Goal: Task Accomplishment & Management: Manage account settings

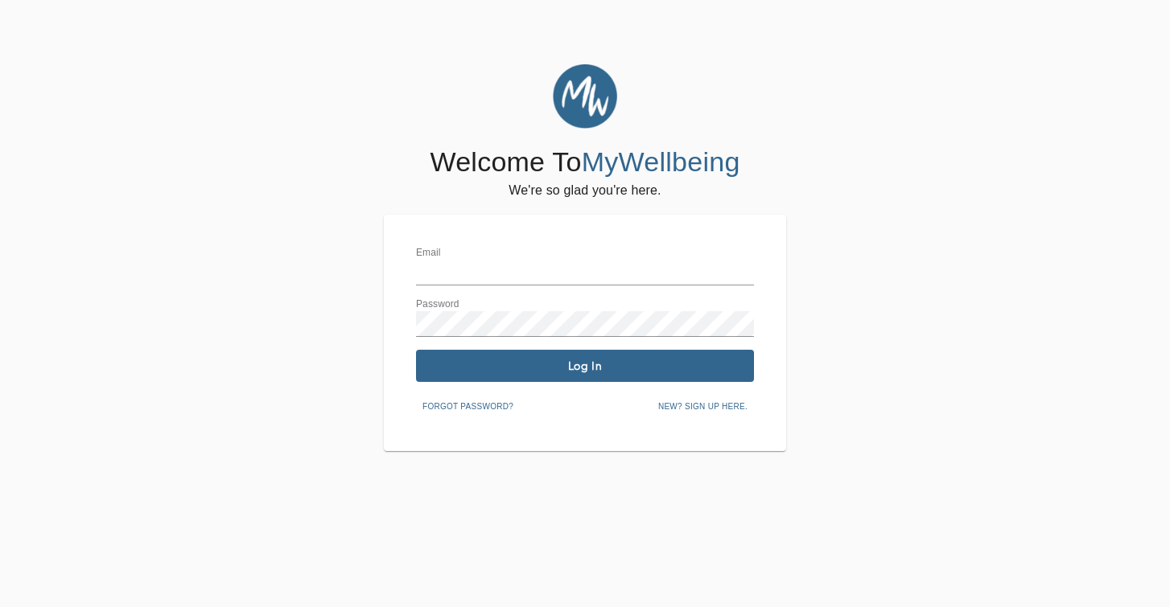
type input "[PERSON_NAME][EMAIL_ADDRESS][DOMAIN_NAME]"
click at [574, 366] on span "Log In" at bounding box center [584, 366] width 325 height 15
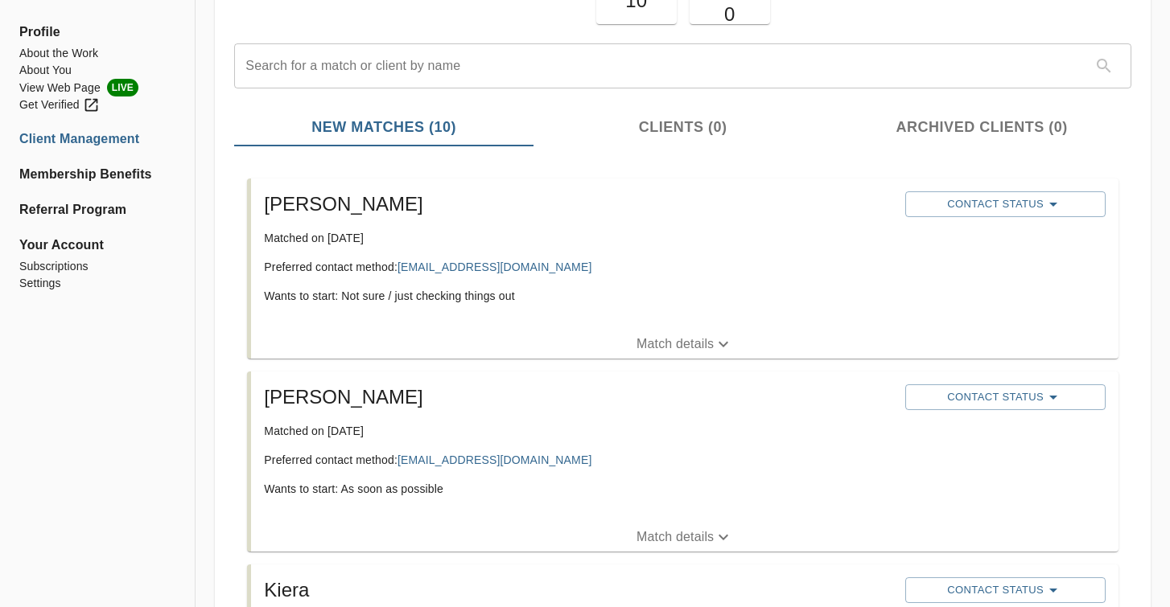
scroll to position [177, 0]
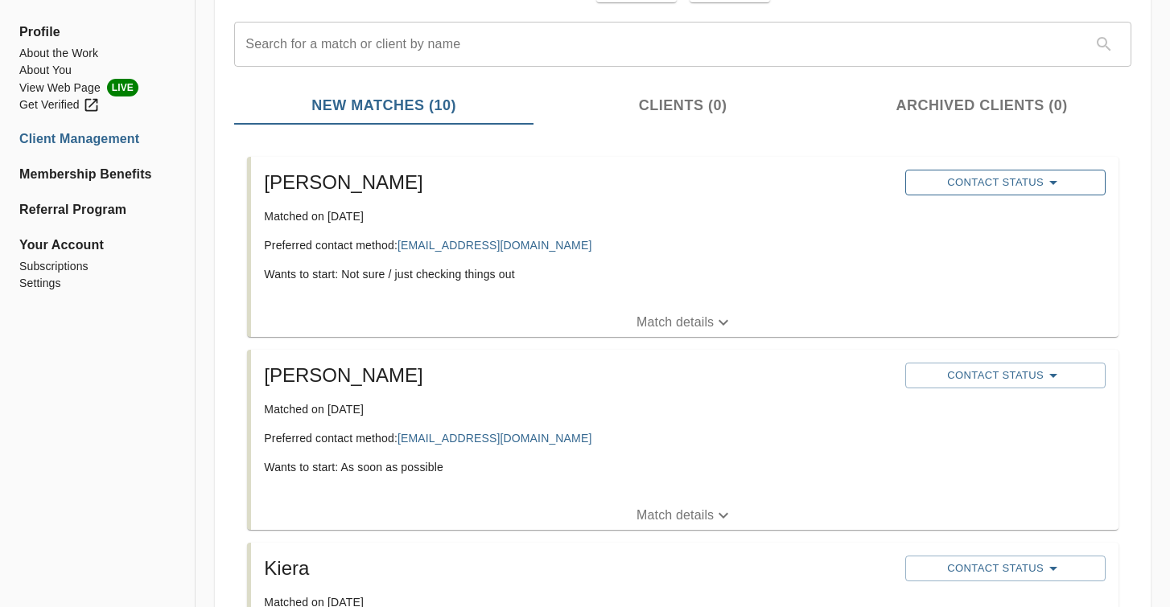
click at [1035, 186] on span "Contact Status" at bounding box center [1005, 182] width 184 height 19
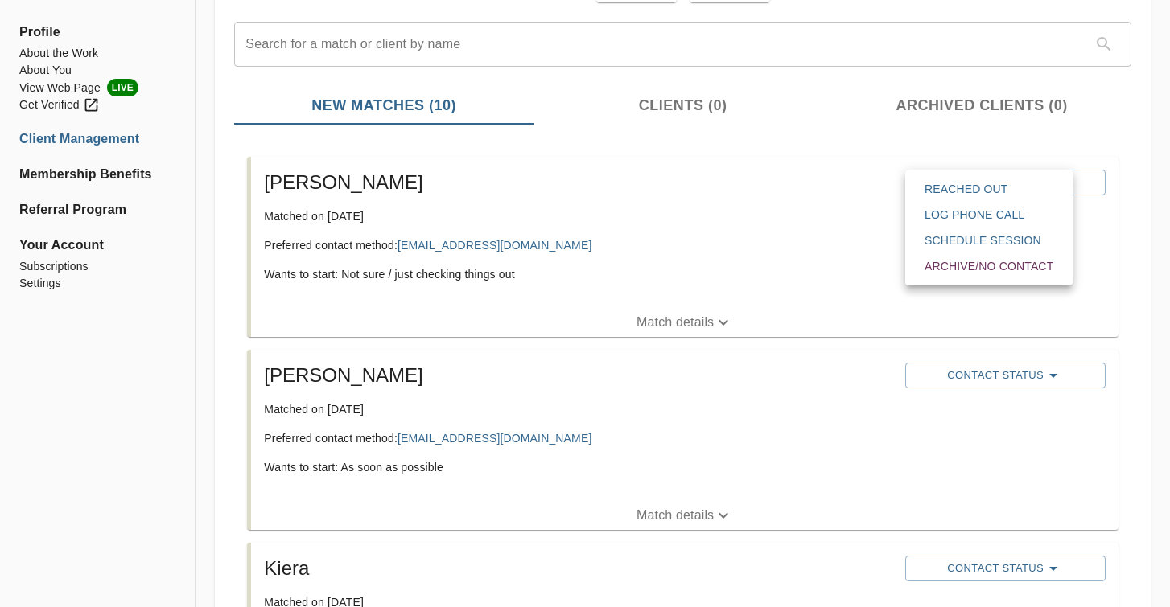
click at [1016, 190] on span "Reached Out" at bounding box center [988, 189] width 129 height 16
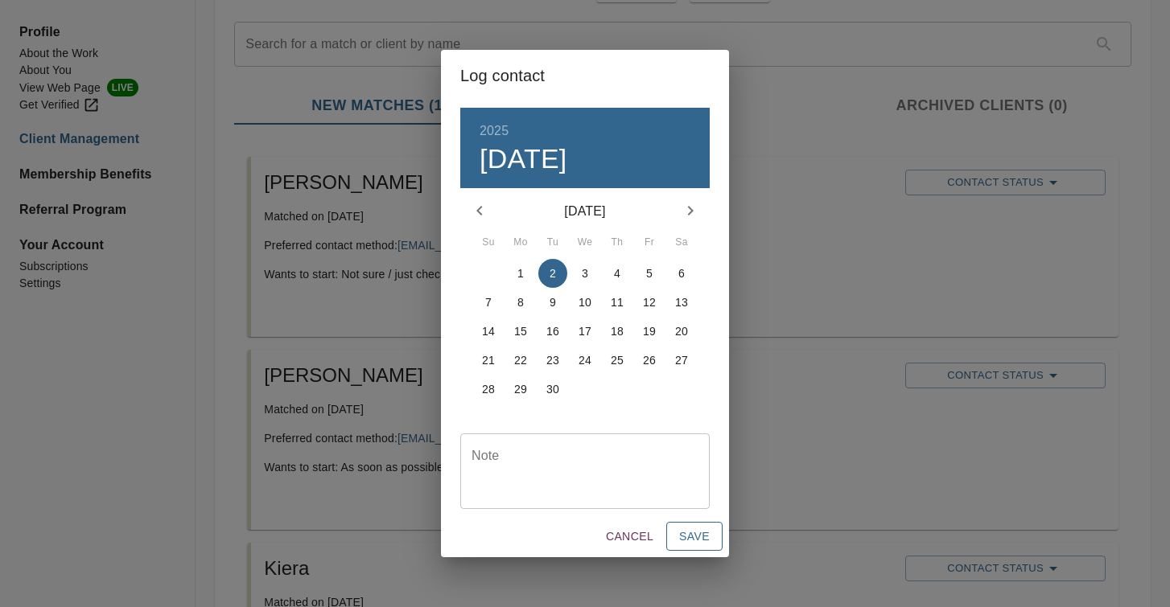
click at [691, 540] on span "Save" at bounding box center [694, 537] width 31 height 20
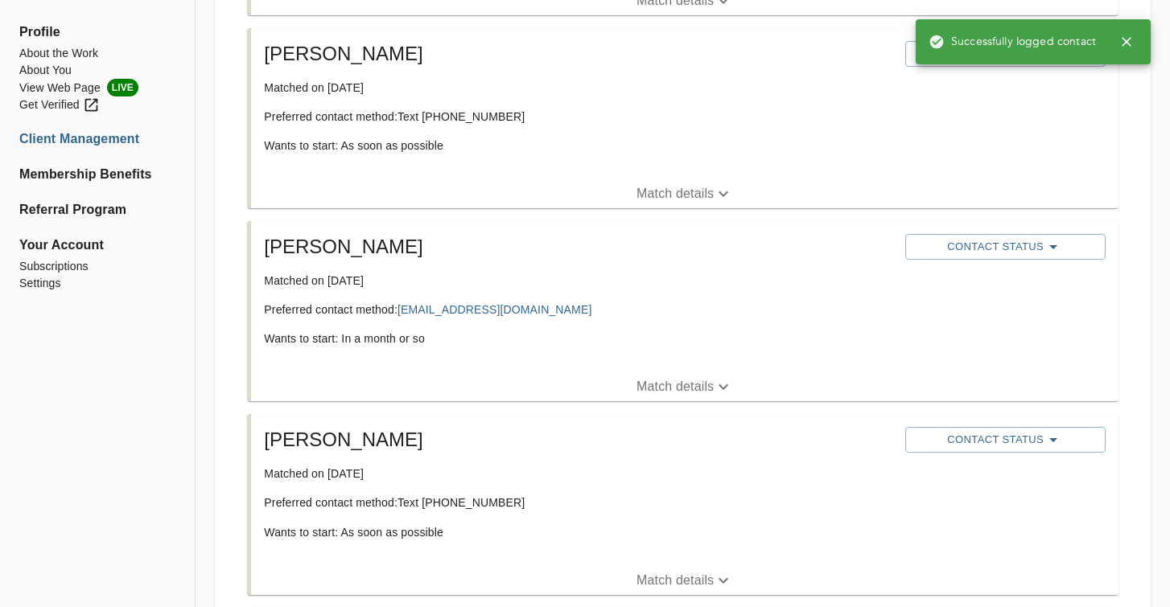
scroll to position [1776, 0]
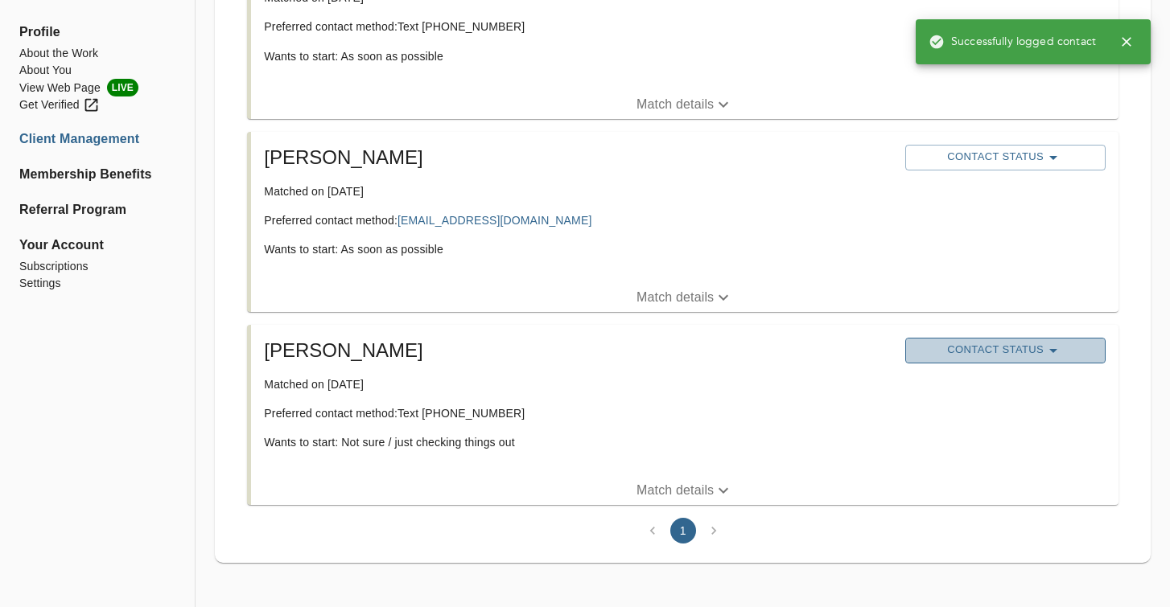
click at [1002, 349] on span "Contact Status" at bounding box center [1005, 350] width 184 height 19
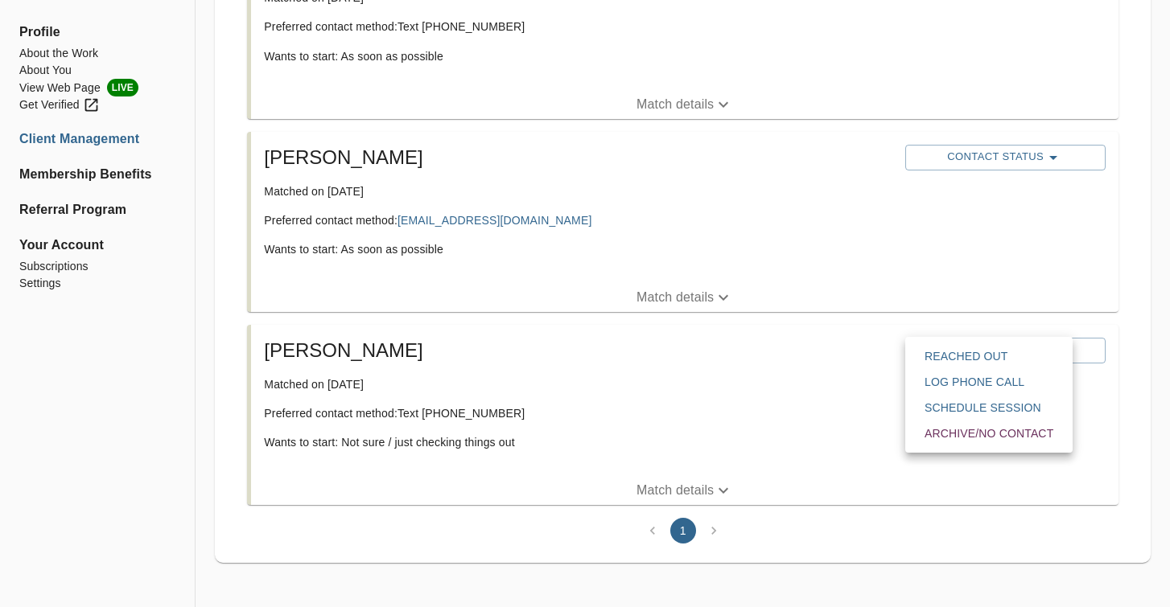
click at [996, 362] on span "Reached Out" at bounding box center [988, 356] width 129 height 16
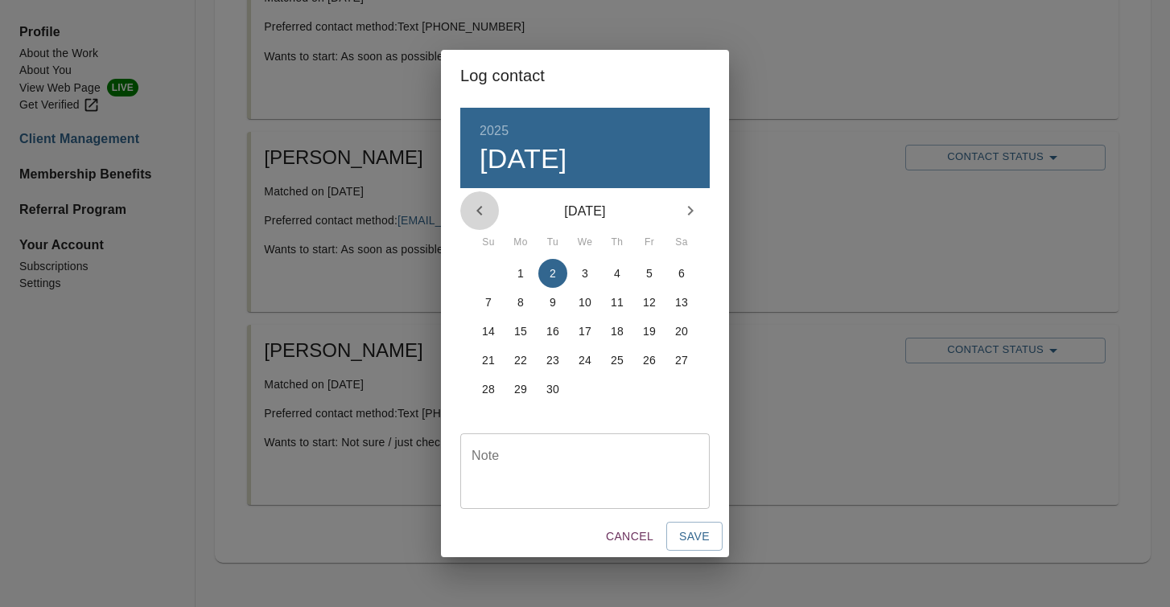
click at [489, 212] on button "button" at bounding box center [479, 210] width 39 height 39
click at [616, 299] on p "7" at bounding box center [617, 302] width 6 height 16
click at [679, 525] on button "Save" at bounding box center [694, 537] width 56 height 30
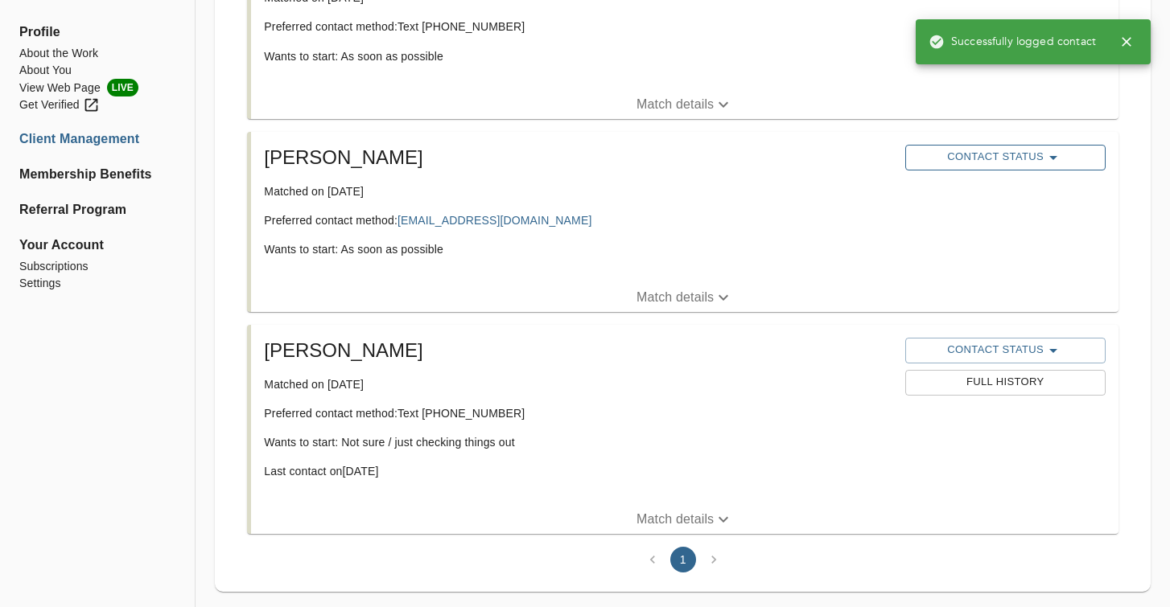
click at [1038, 155] on span "Contact Status" at bounding box center [1005, 157] width 184 height 19
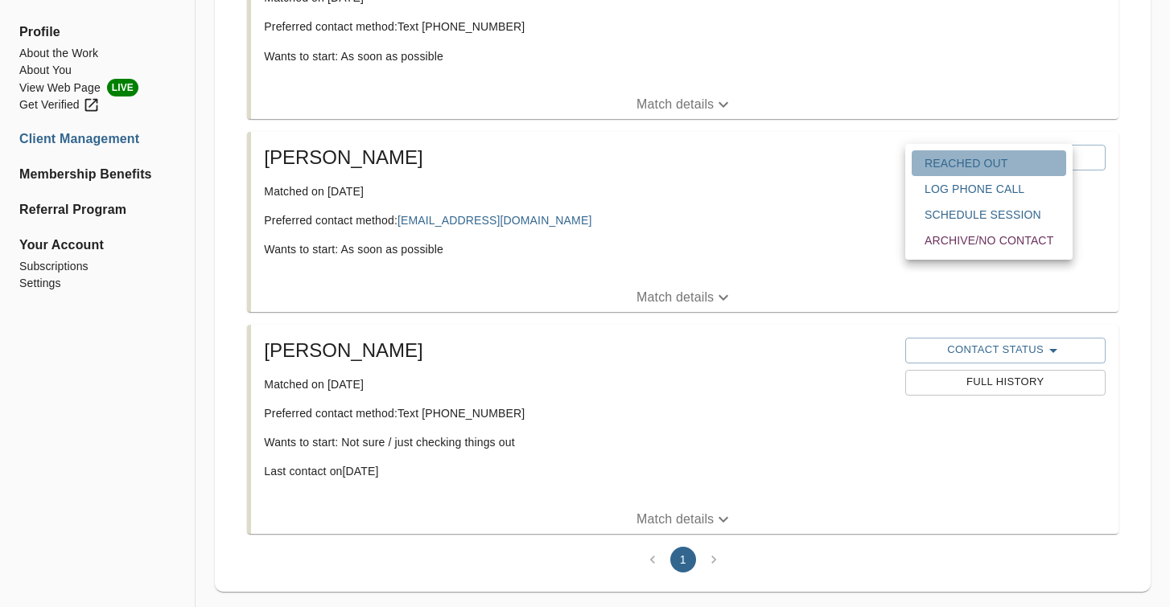
click at [998, 168] on span "Reached Out" at bounding box center [988, 163] width 129 height 16
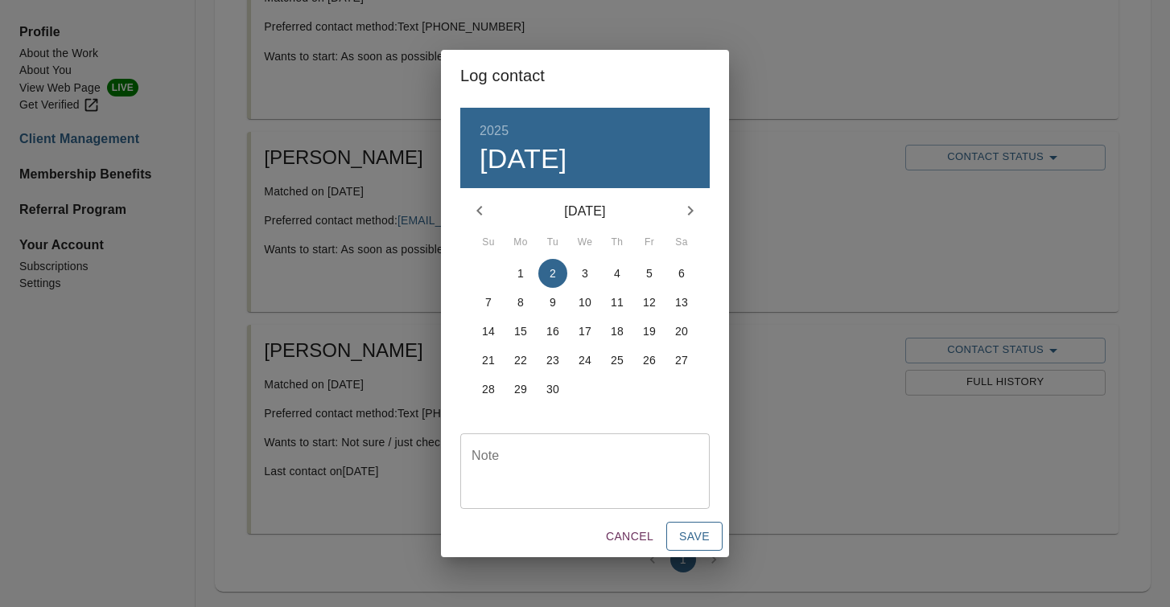
click at [699, 534] on span "Save" at bounding box center [694, 537] width 31 height 20
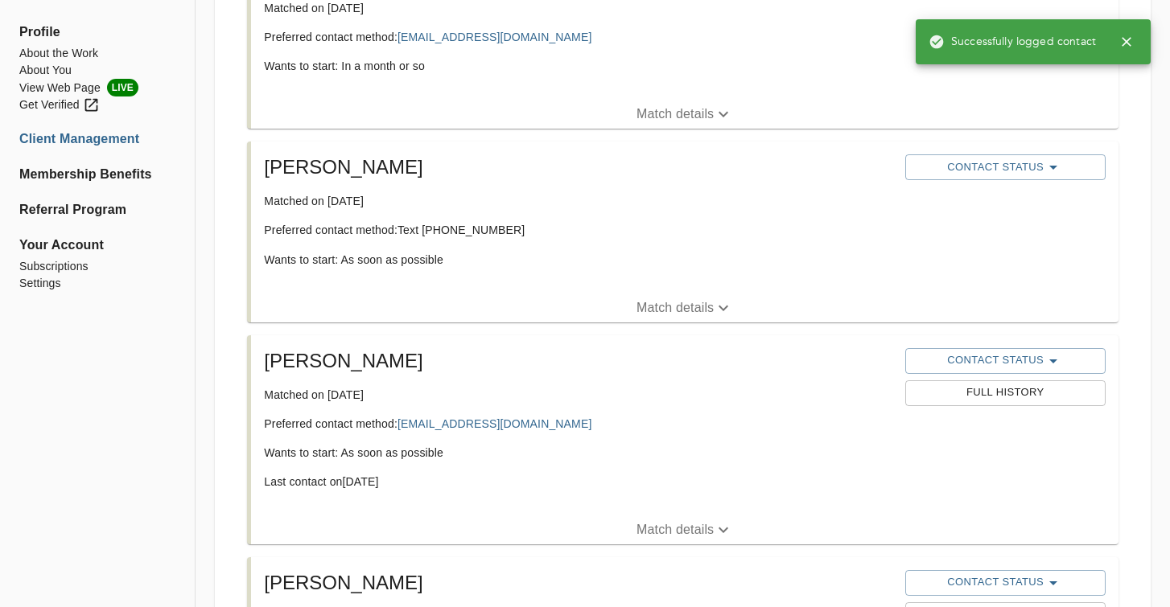
scroll to position [1570, 0]
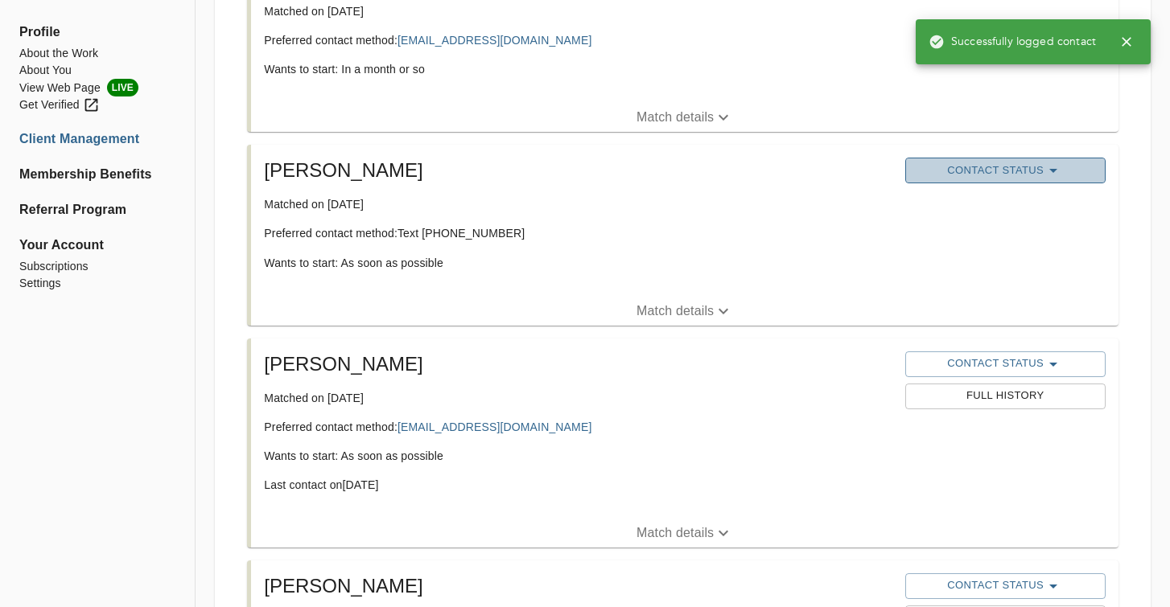
click at [1054, 171] on icon "button" at bounding box center [1053, 171] width 8 height 4
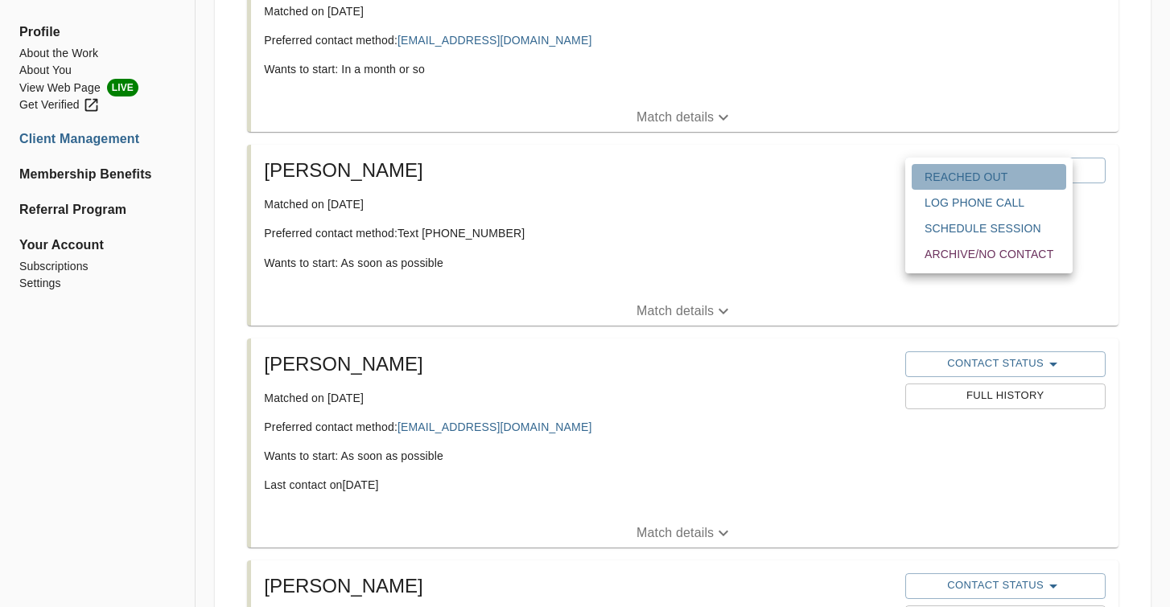
click at [981, 175] on span "Reached Out" at bounding box center [988, 177] width 129 height 16
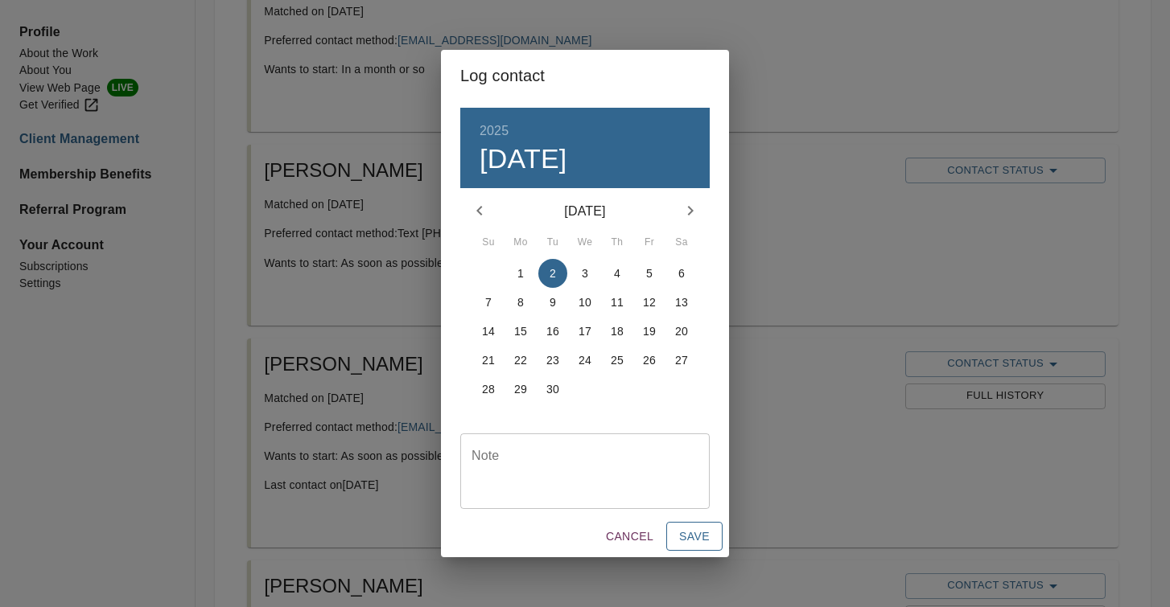
click at [710, 535] on button "Save" at bounding box center [694, 537] width 56 height 30
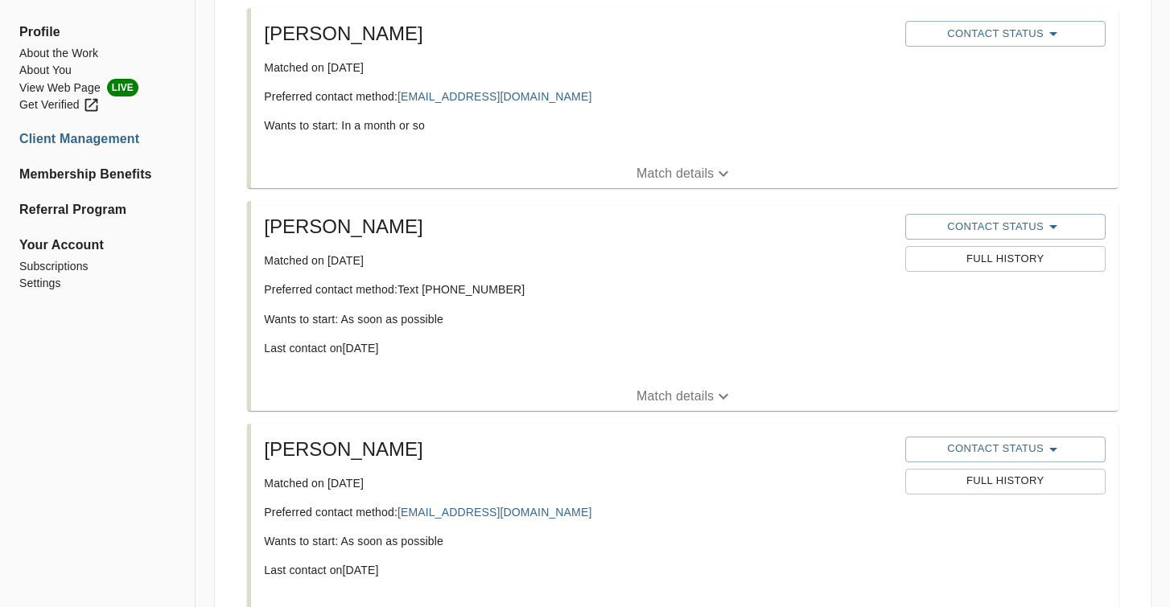
scroll to position [1520, 0]
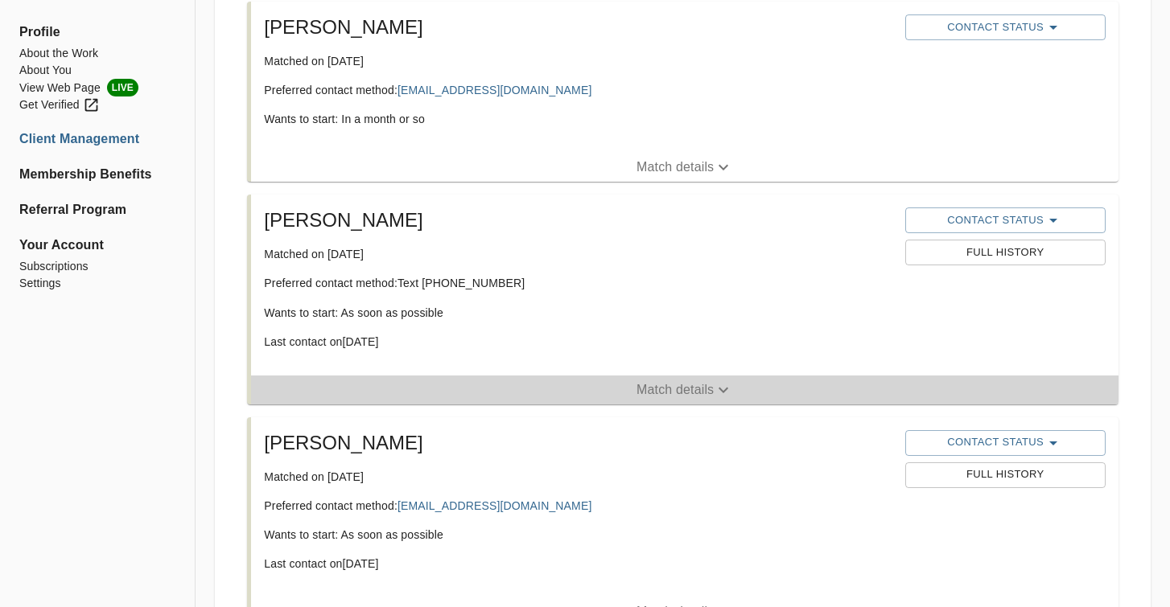
click at [705, 389] on p "Match details" at bounding box center [674, 390] width 77 height 19
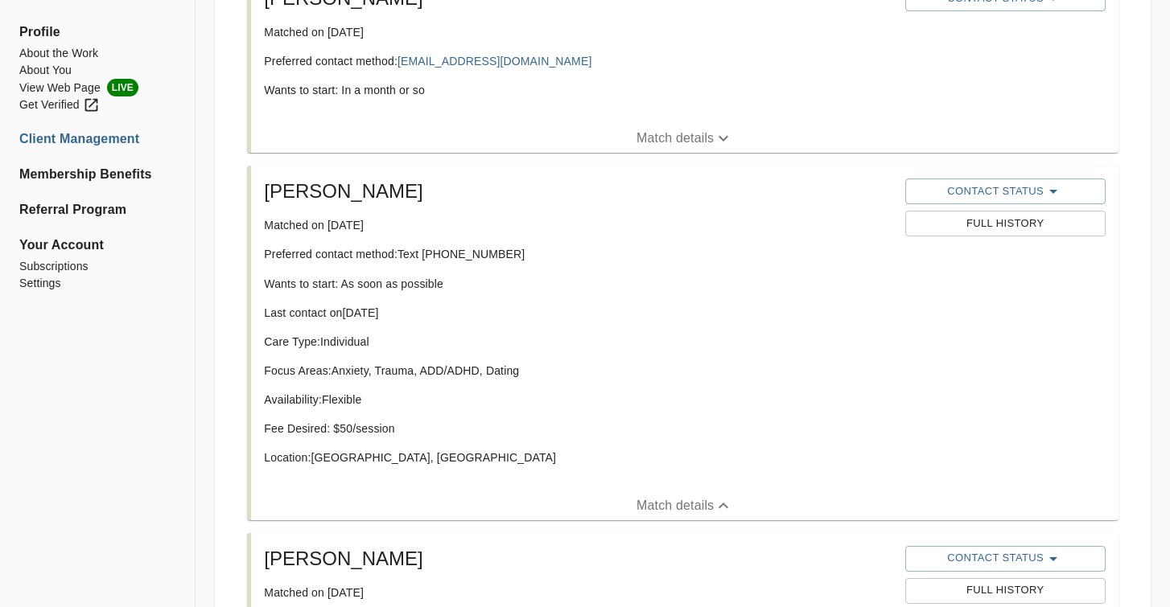
scroll to position [1521, 0]
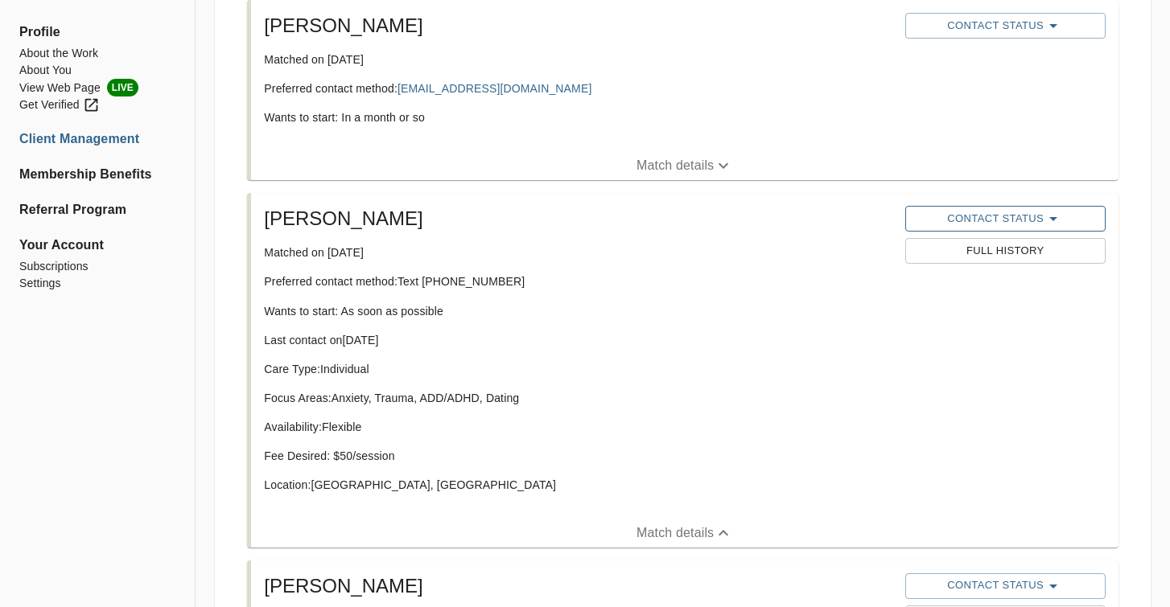
click at [986, 222] on span "Contact Status" at bounding box center [1005, 218] width 184 height 19
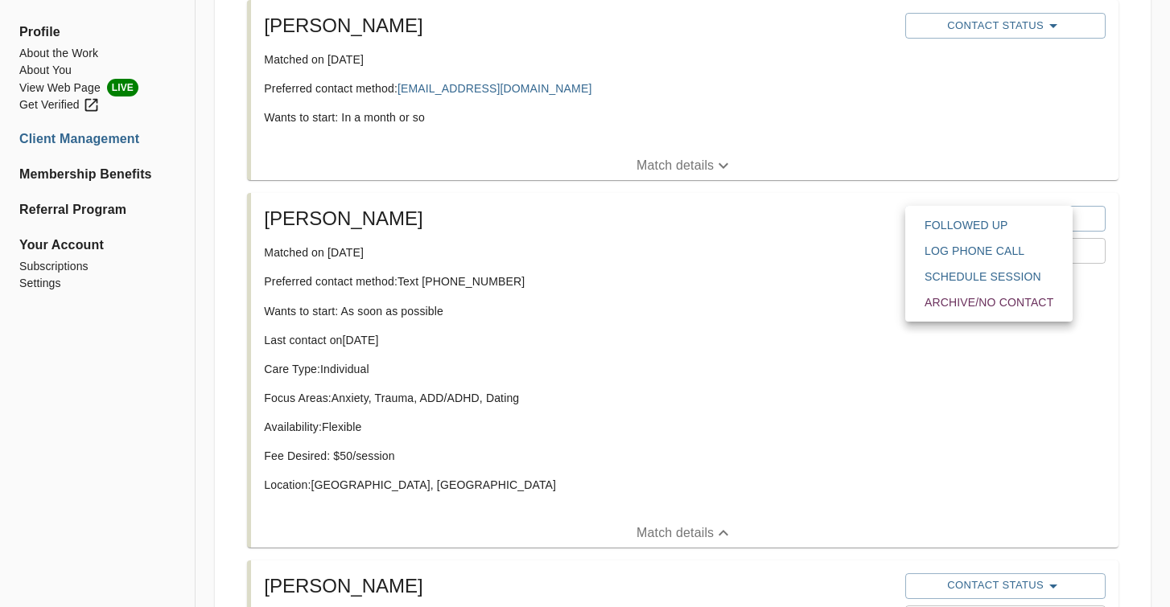
click at [756, 0] on div at bounding box center [585, 0] width 1170 height 0
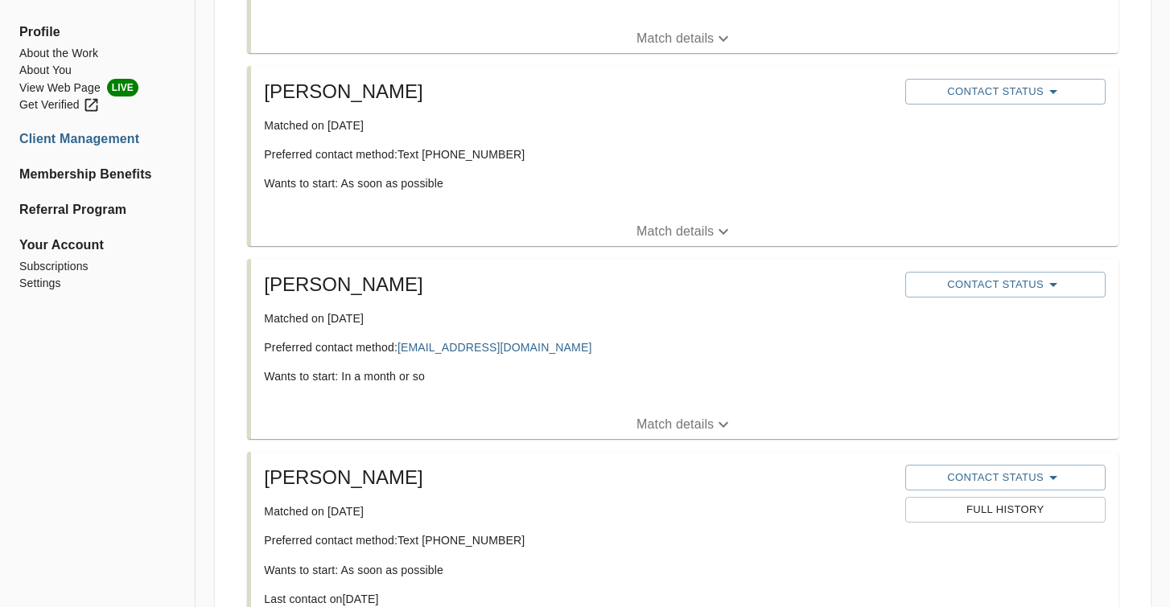
scroll to position [1238, 0]
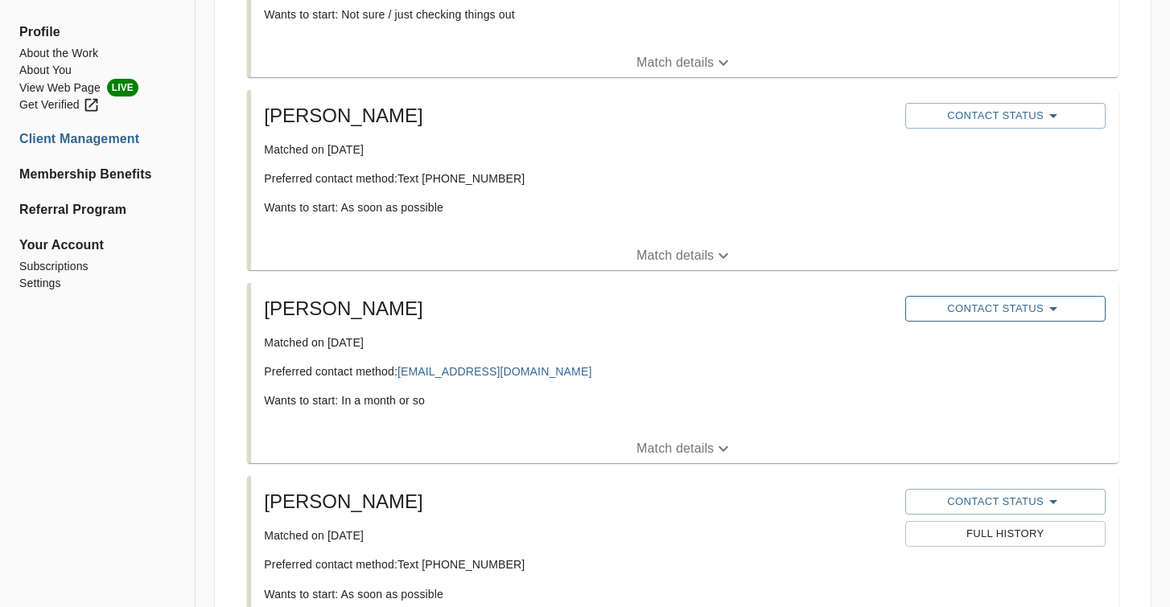
click at [995, 302] on span "Contact Status" at bounding box center [1005, 308] width 184 height 19
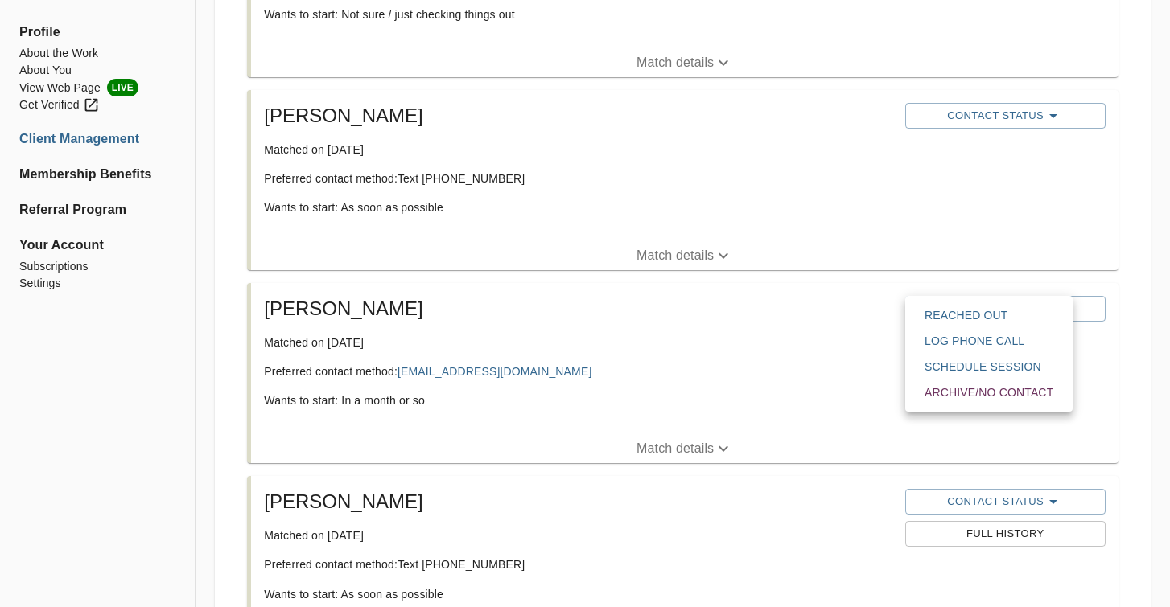
click at [996, 321] on span "Reached Out" at bounding box center [988, 315] width 129 height 16
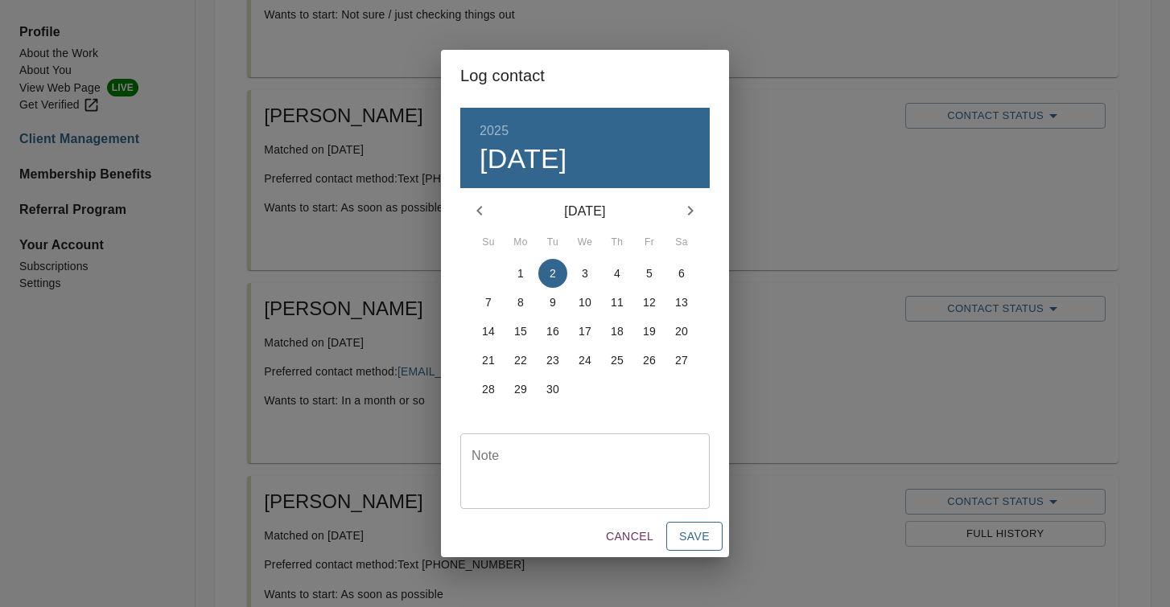
click at [695, 541] on span "Save" at bounding box center [694, 537] width 31 height 20
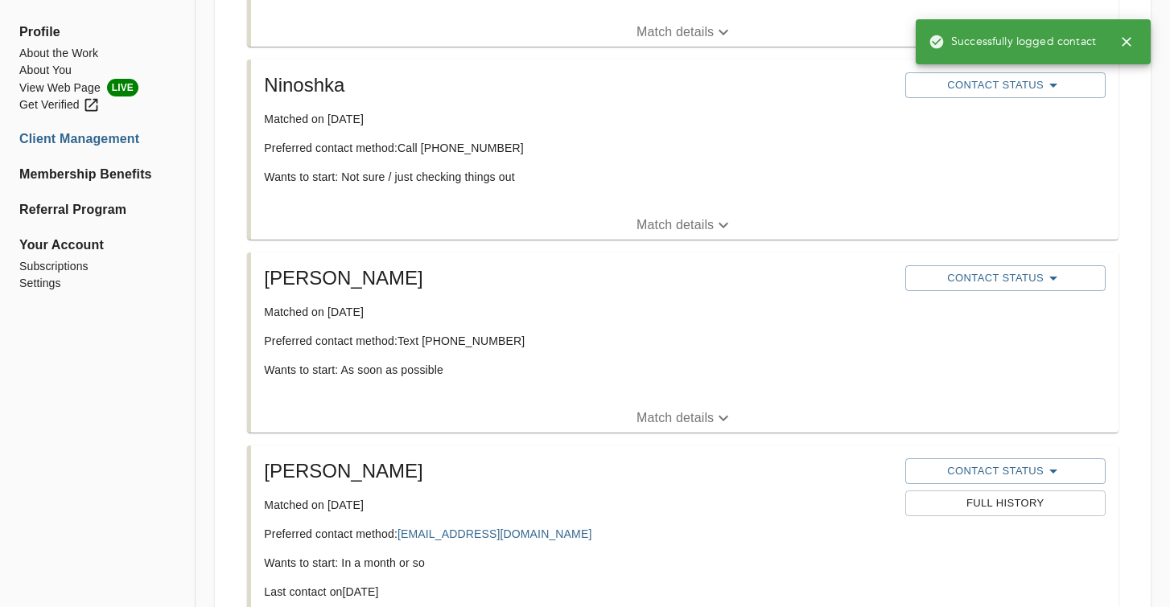
scroll to position [1054, 0]
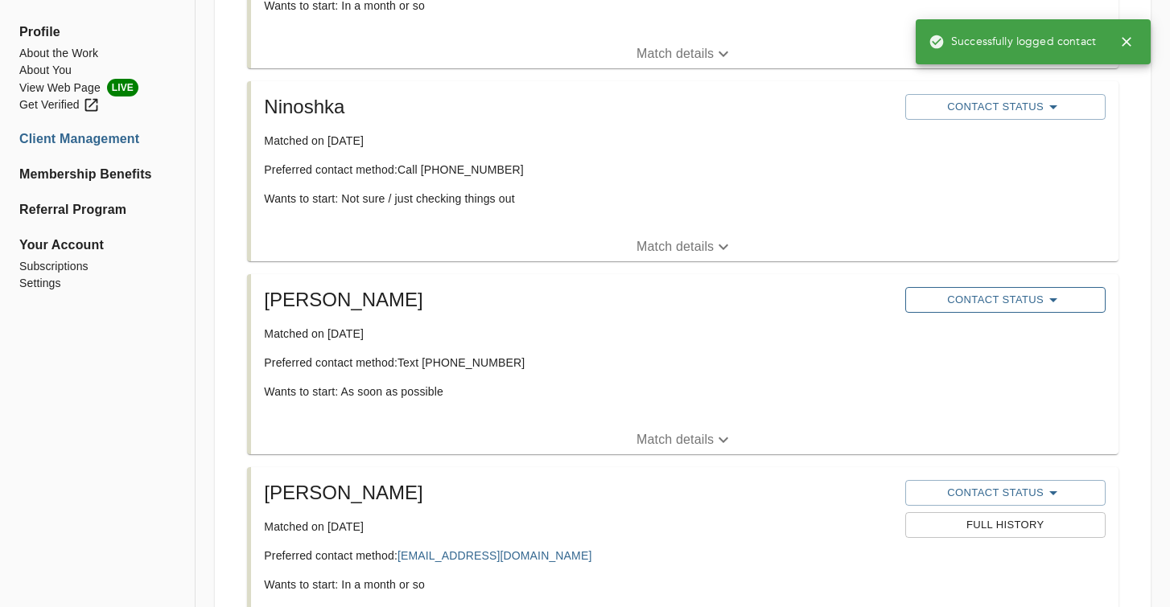
click at [995, 290] on span "Contact Status" at bounding box center [1005, 299] width 184 height 19
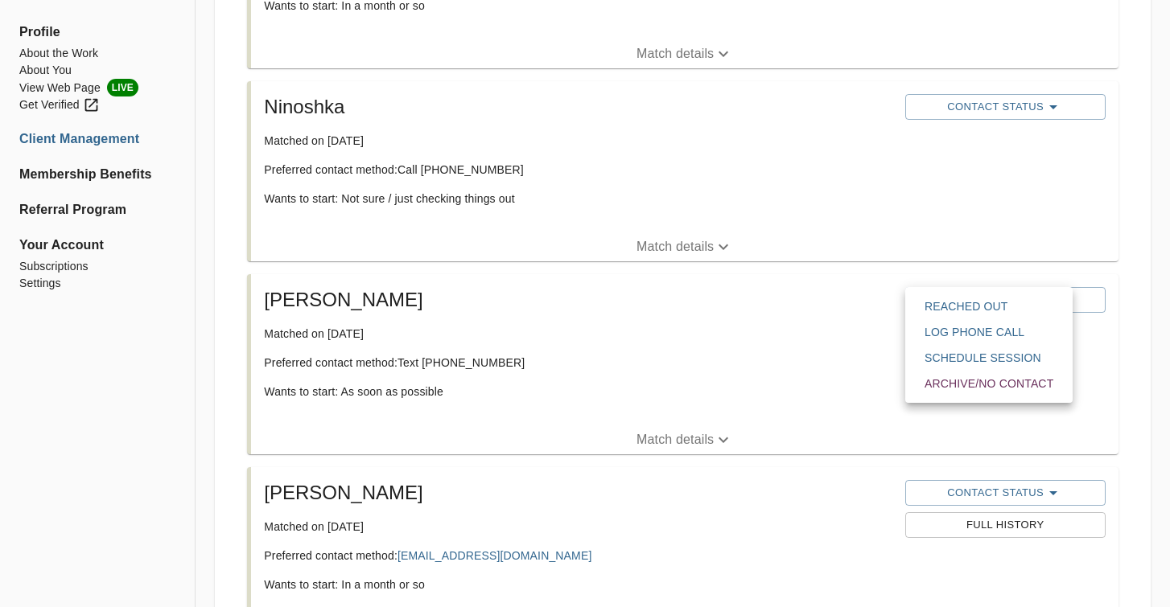
click at [982, 311] on span "Reached Out" at bounding box center [988, 306] width 129 height 16
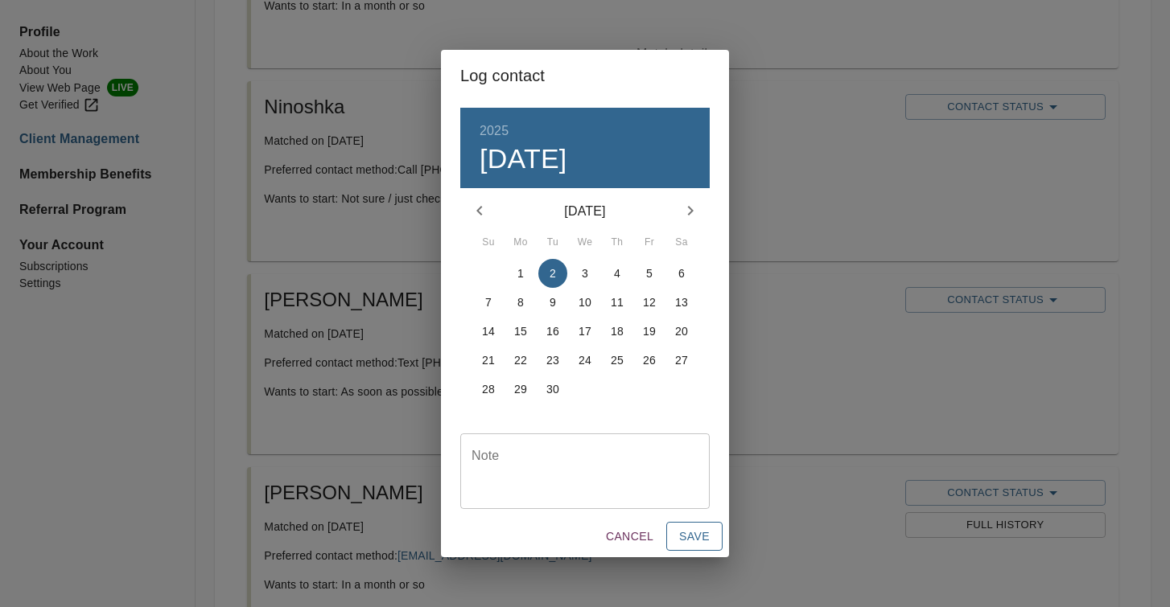
click at [717, 537] on button "Save" at bounding box center [694, 537] width 56 height 30
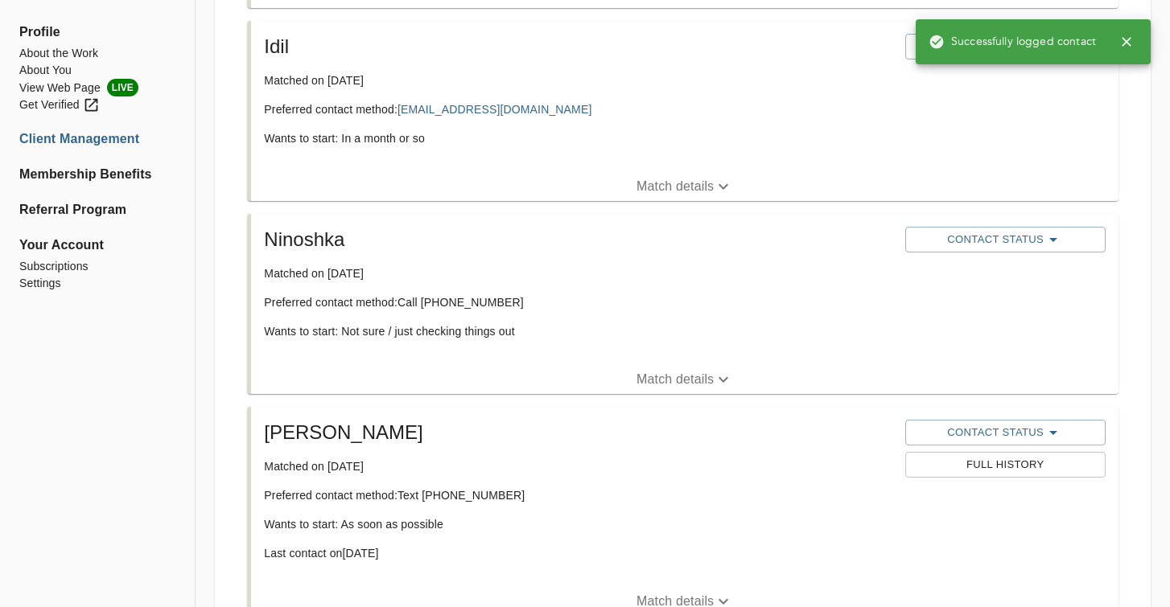
scroll to position [924, 0]
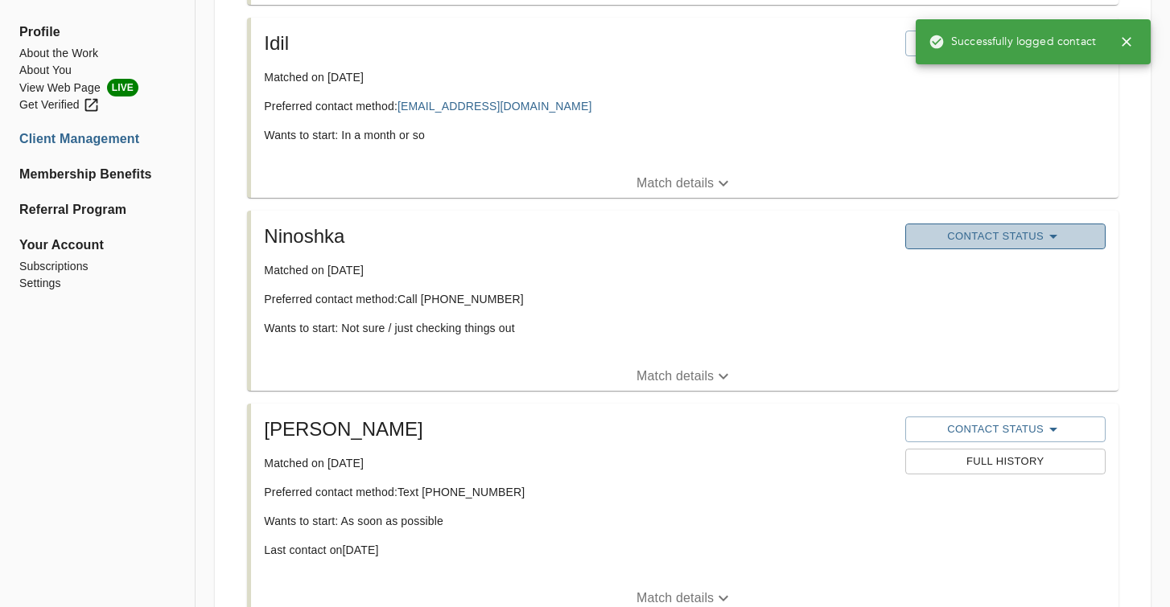
click at [1014, 237] on span "Contact Status" at bounding box center [1005, 236] width 184 height 19
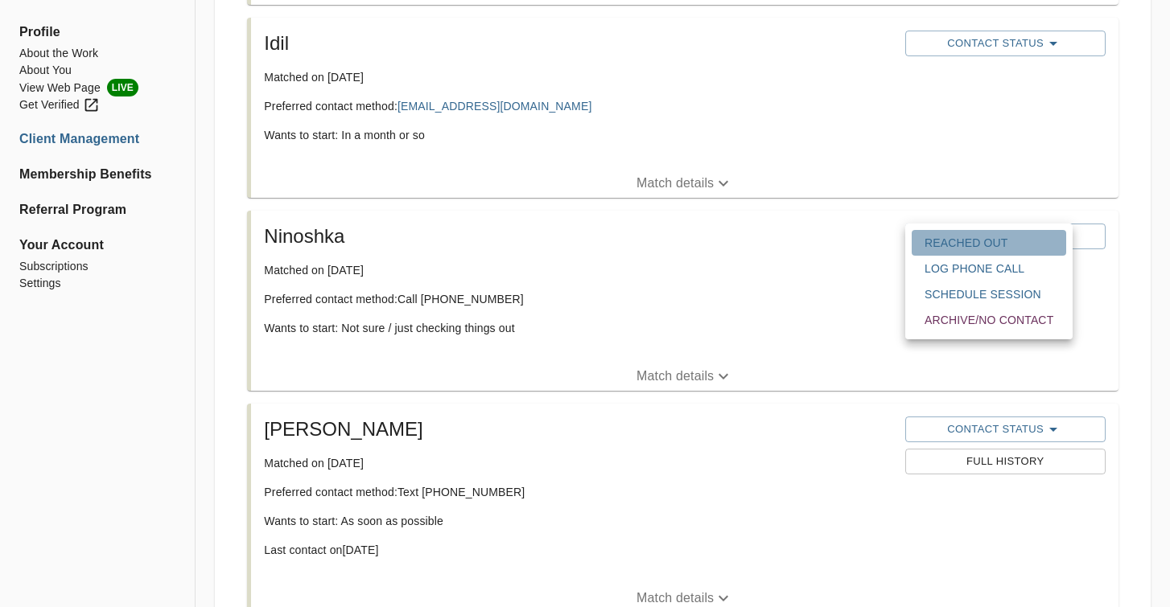
click at [987, 245] on span "Reached Out" at bounding box center [988, 243] width 129 height 16
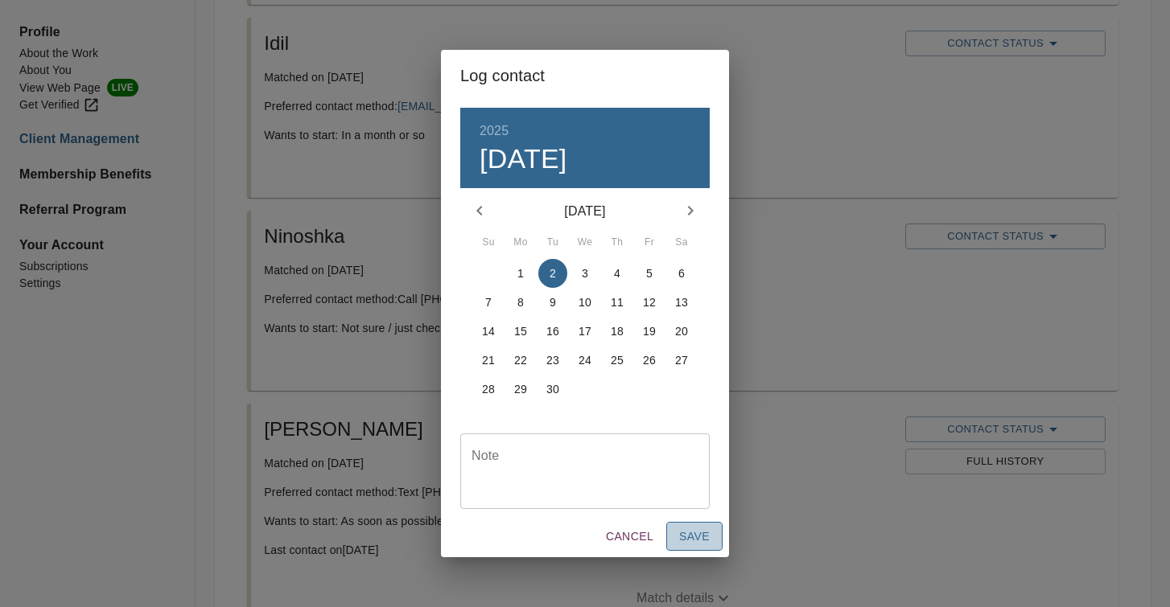
click at [695, 534] on span "Save" at bounding box center [694, 537] width 31 height 20
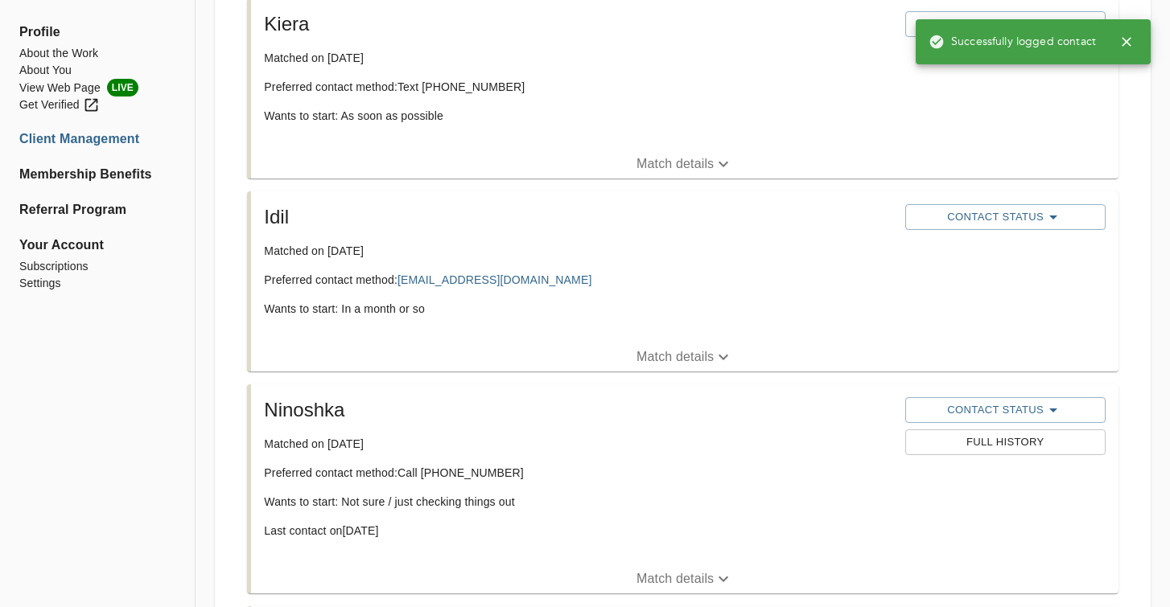
scroll to position [739, 0]
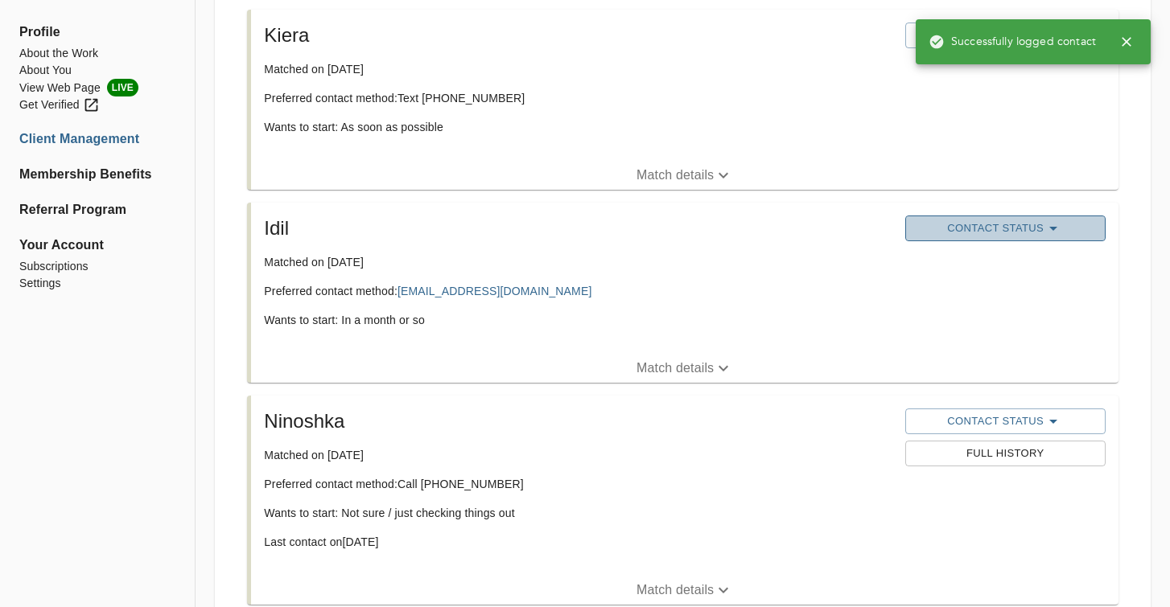
click at [1037, 225] on span "Contact Status" at bounding box center [1005, 228] width 184 height 19
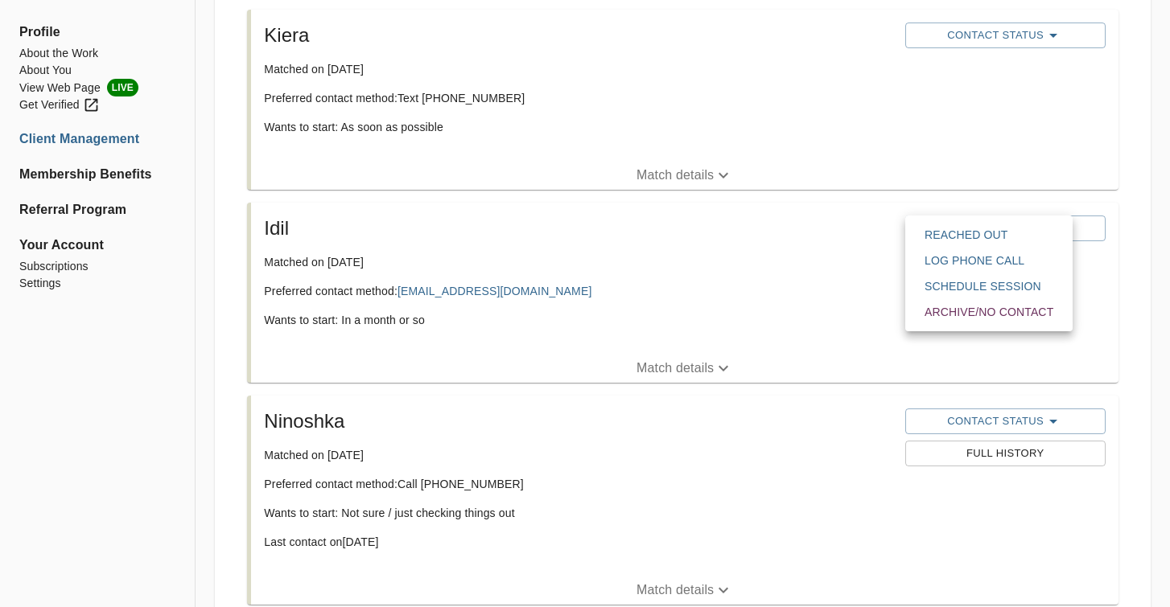
click at [950, 245] on button "Reached Out" at bounding box center [989, 235] width 154 height 26
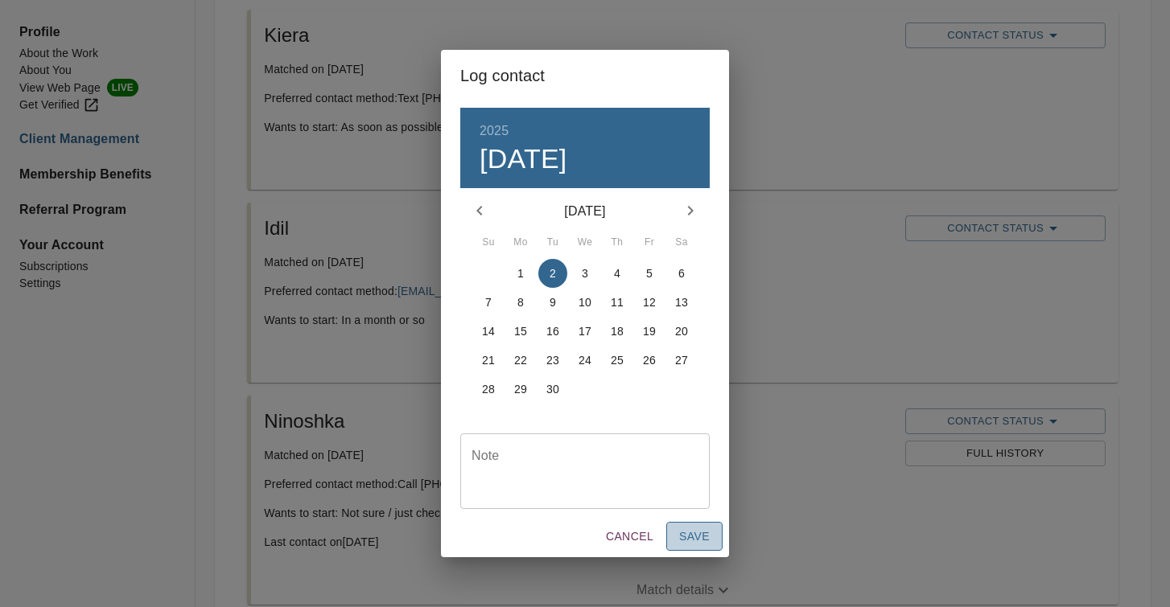
click at [698, 537] on span "Save" at bounding box center [694, 537] width 31 height 20
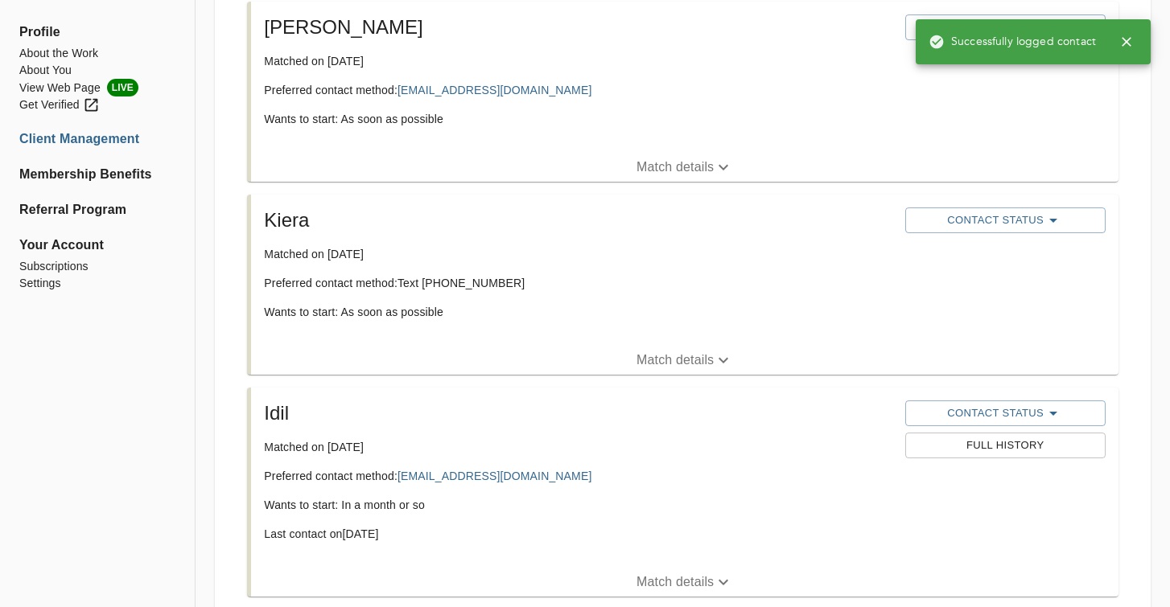
scroll to position [526, 0]
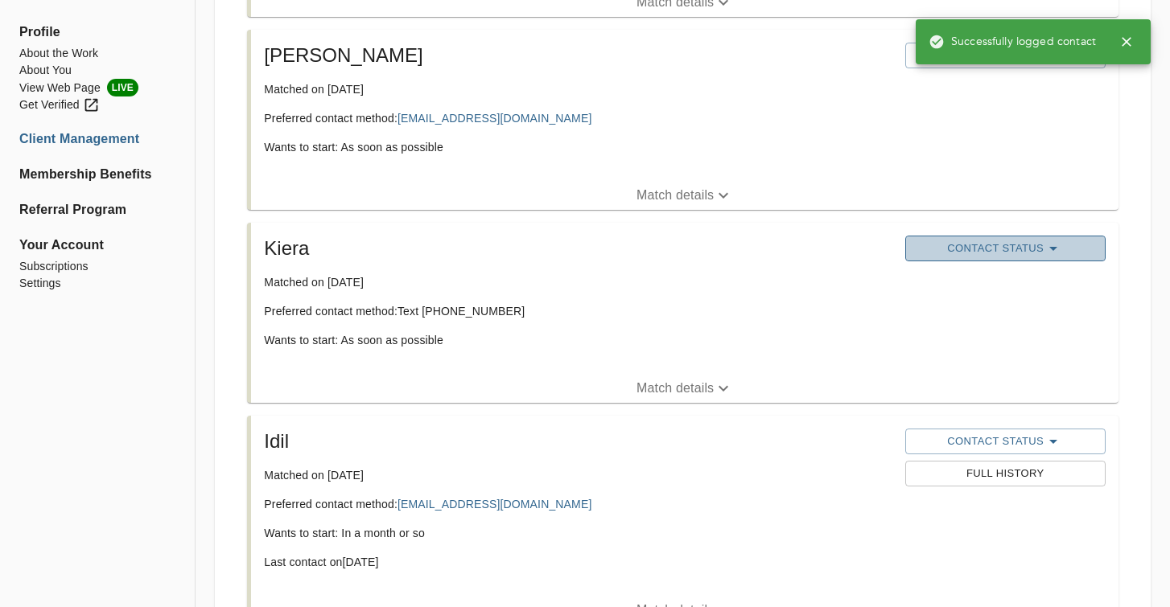
click at [1043, 237] on button "Contact Status" at bounding box center [1005, 249] width 200 height 26
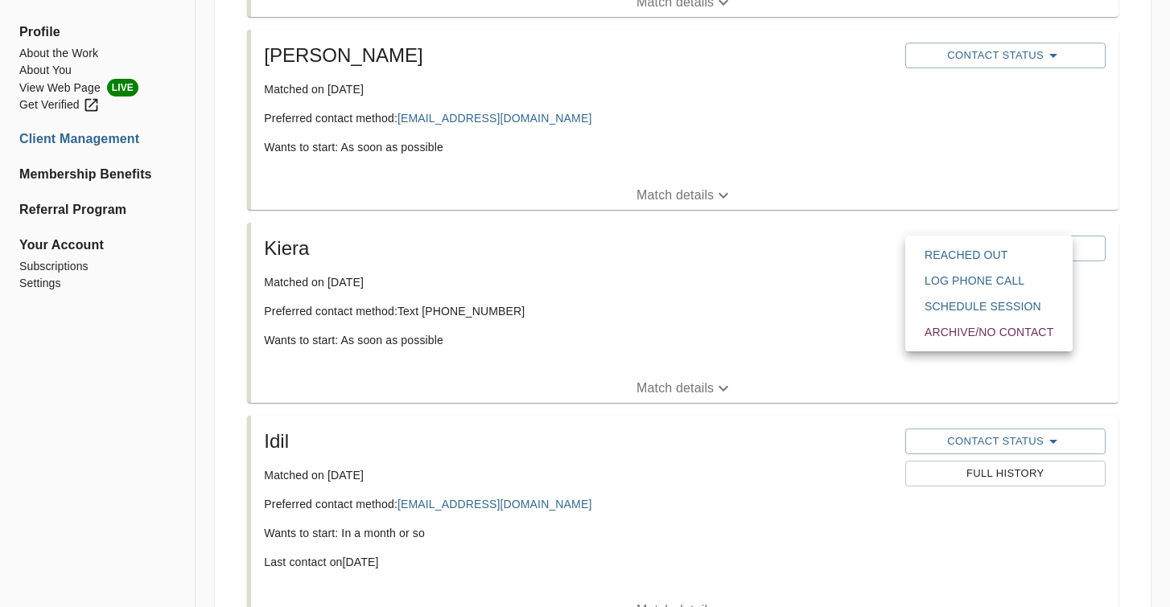
click at [998, 264] on button "Reached Out" at bounding box center [989, 255] width 154 height 26
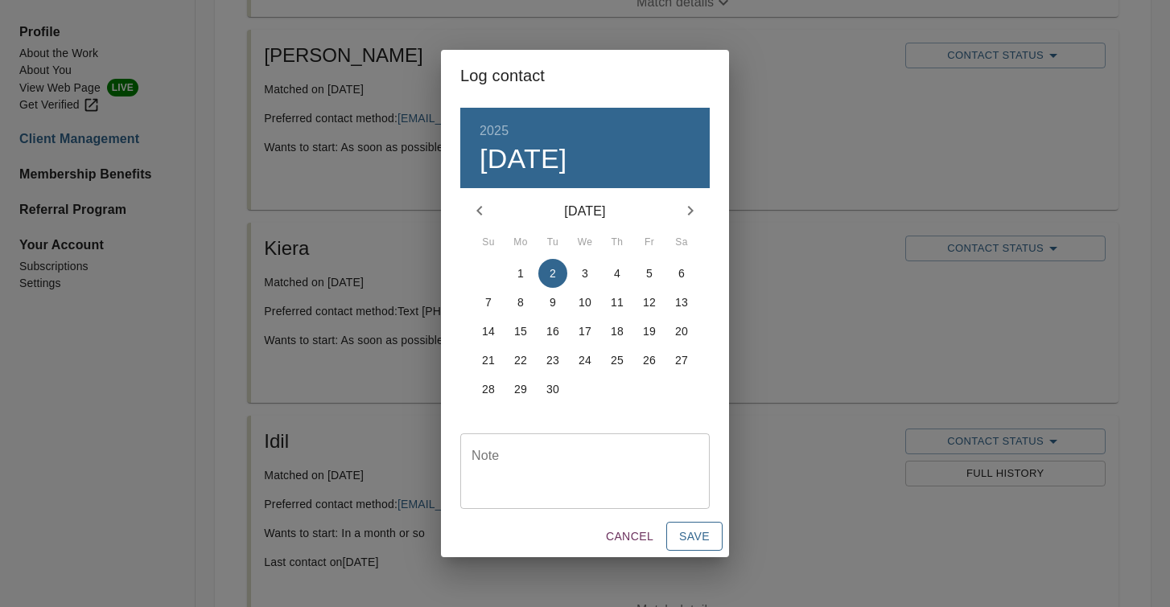
click at [693, 544] on span "Save" at bounding box center [694, 537] width 31 height 20
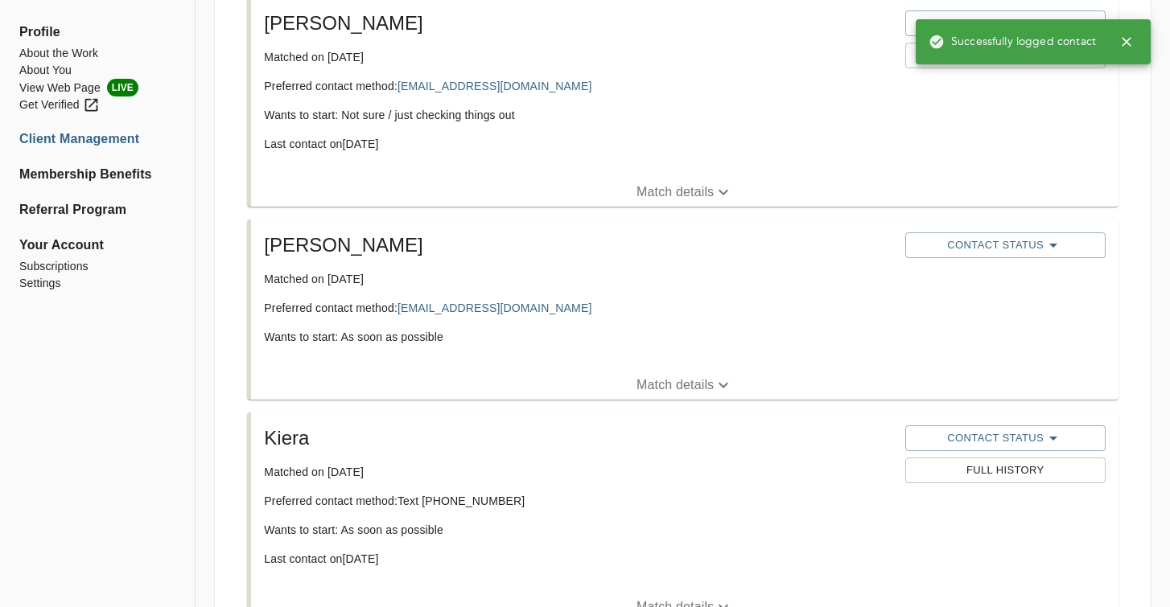
scroll to position [318, 0]
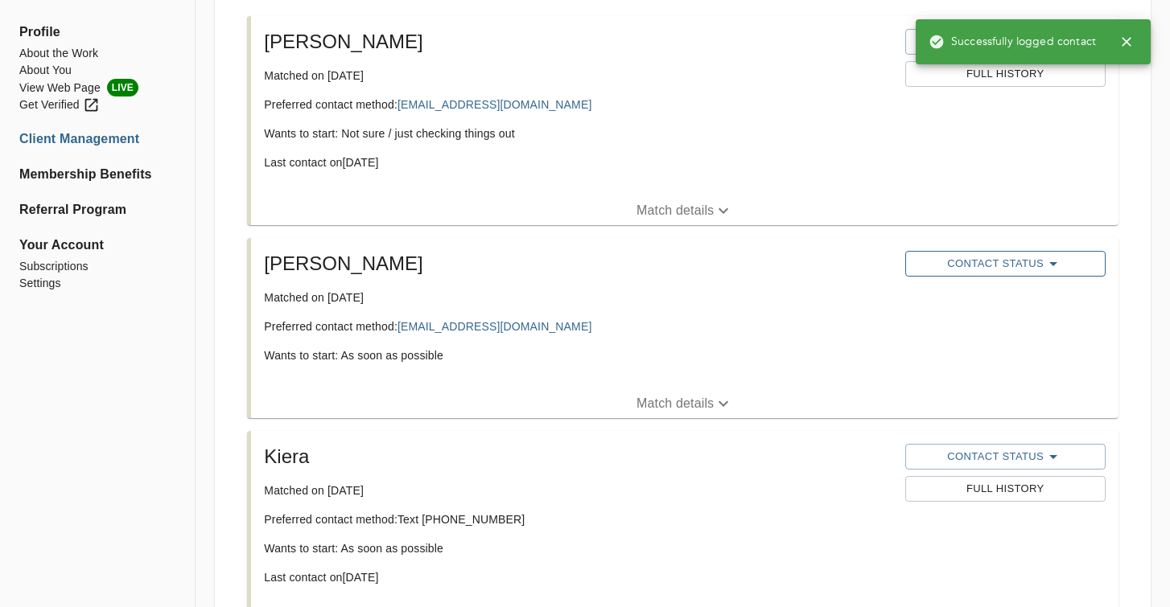
click at [1012, 260] on span "Contact Status" at bounding box center [1005, 263] width 184 height 19
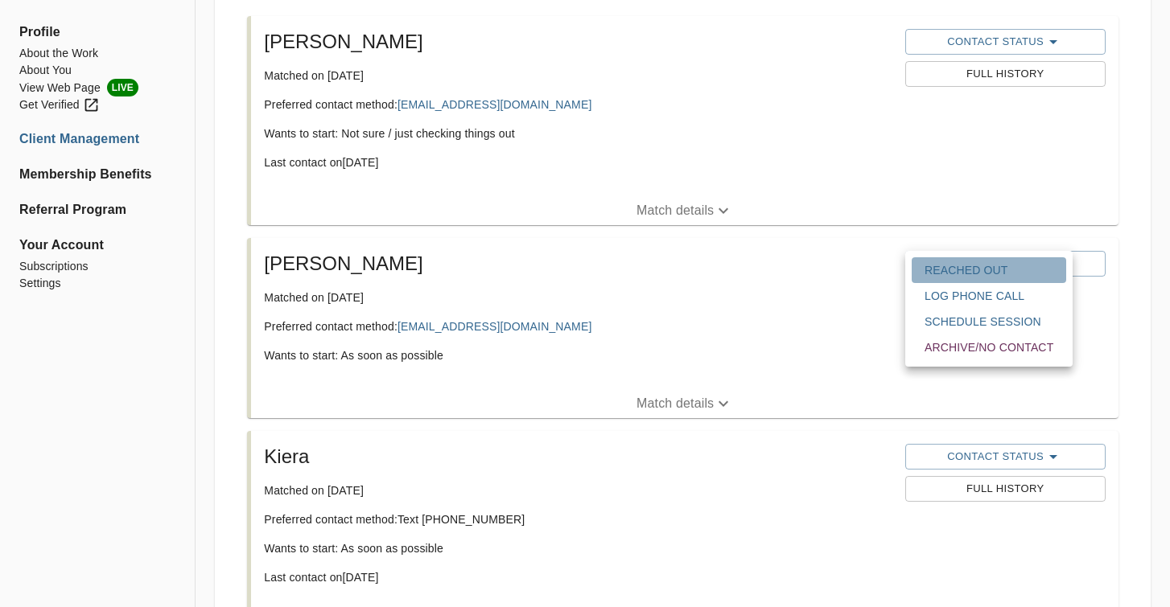
click at [983, 275] on span "Reached Out" at bounding box center [988, 270] width 129 height 16
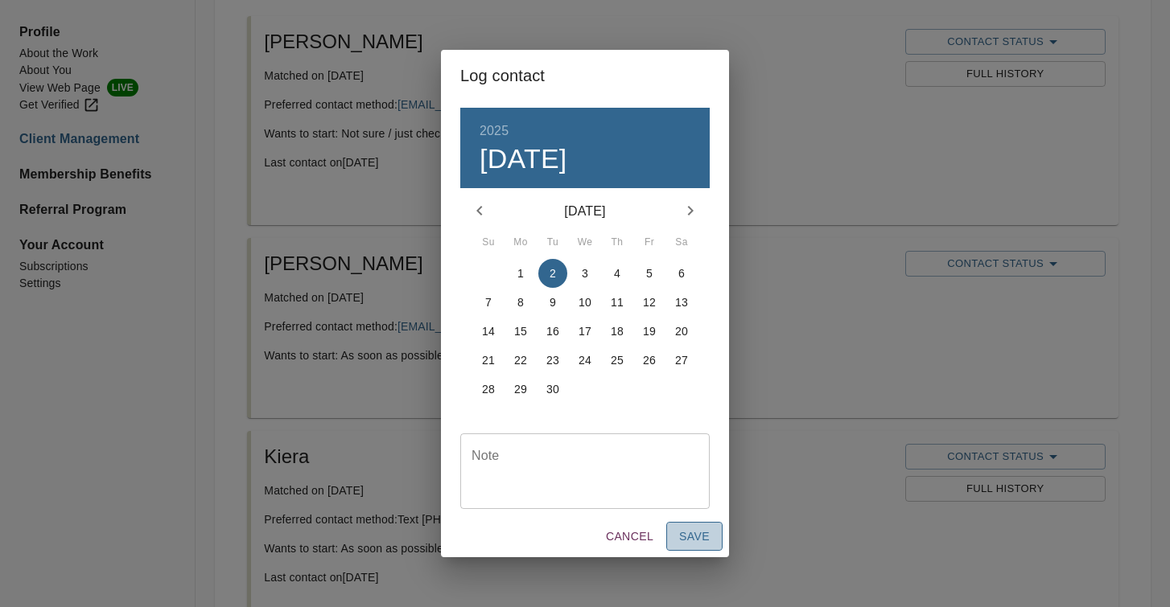
click at [701, 540] on span "Save" at bounding box center [694, 537] width 31 height 20
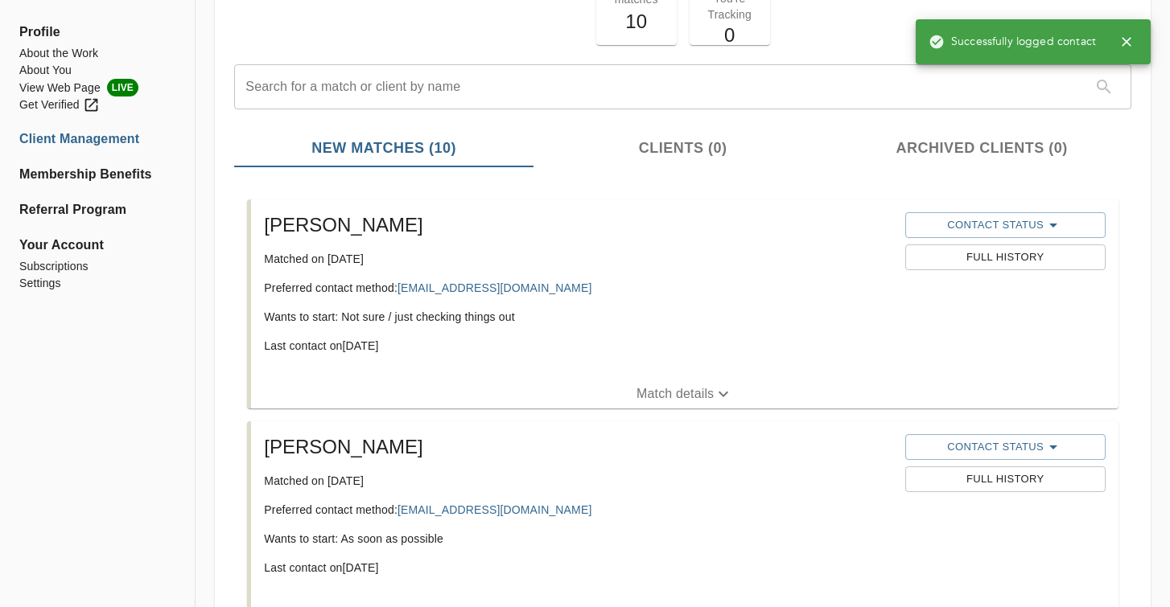
scroll to position [111, 0]
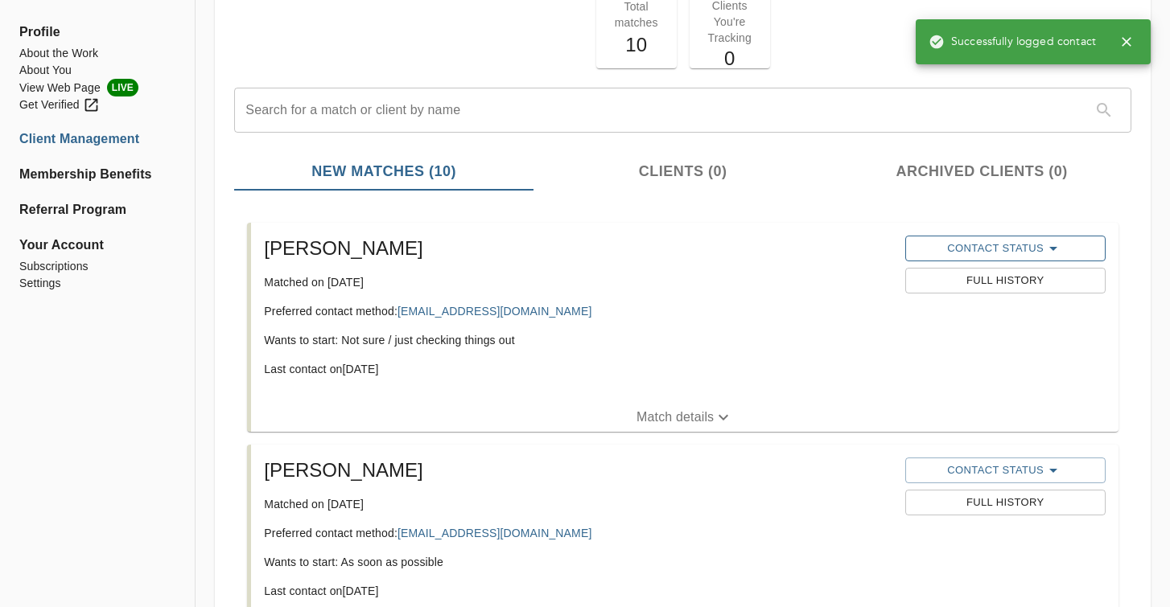
click at [1031, 250] on span "Contact Status" at bounding box center [1005, 248] width 184 height 19
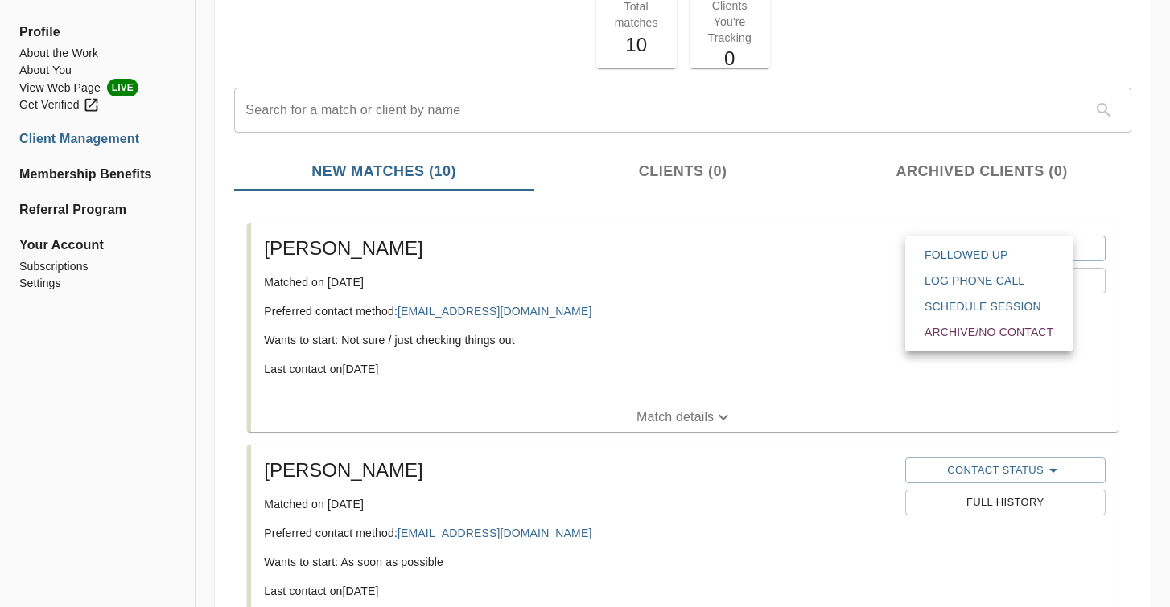
click at [735, 379] on div at bounding box center [585, 303] width 1170 height 607
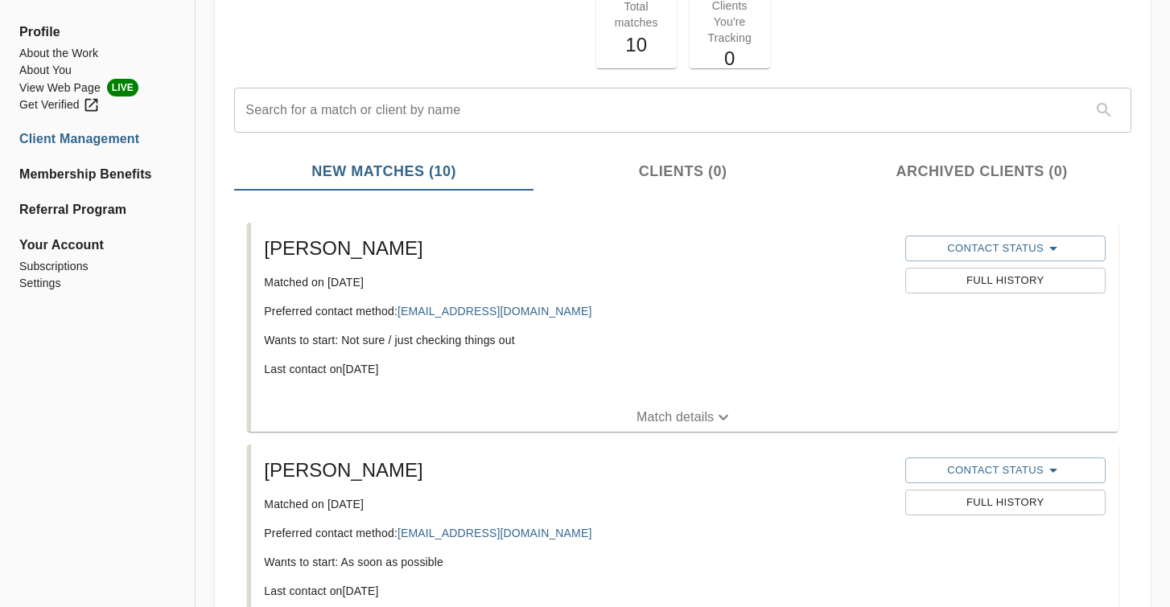
scroll to position [0, 0]
